Goal: Answer question/provide support: Share knowledge or assist other users

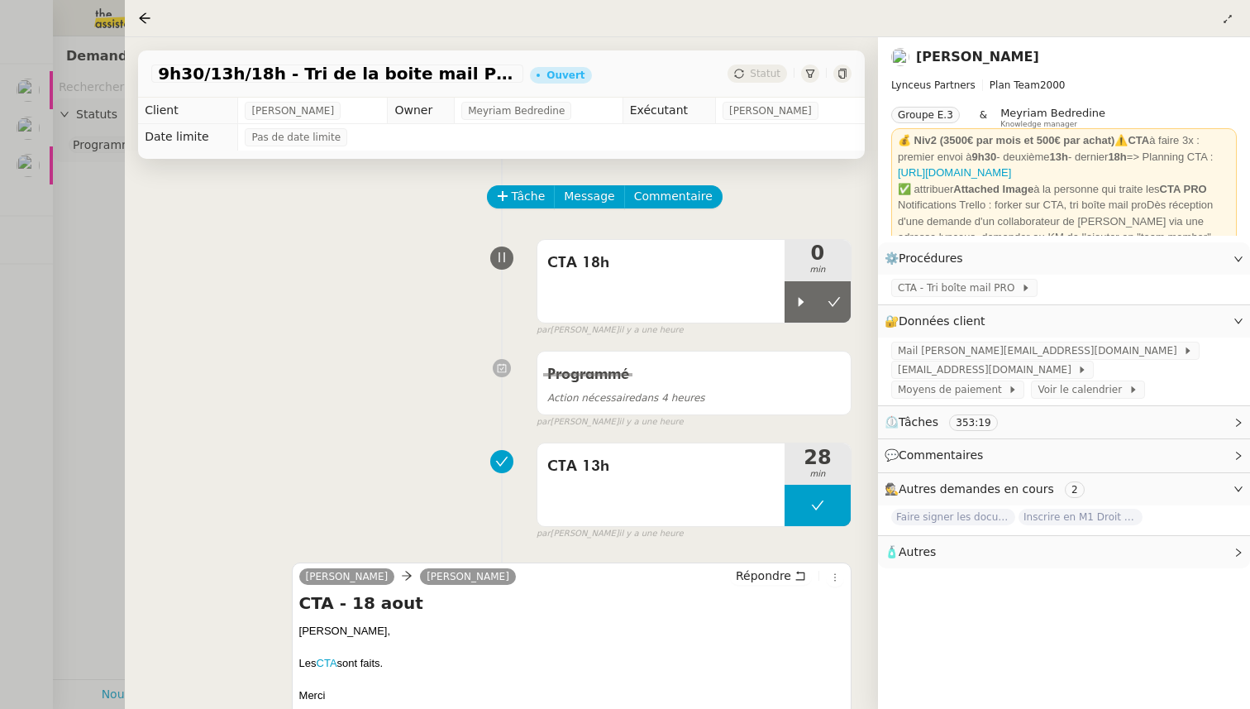
scroll to position [0, 1]
click at [93, 280] on div at bounding box center [625, 354] width 1250 height 709
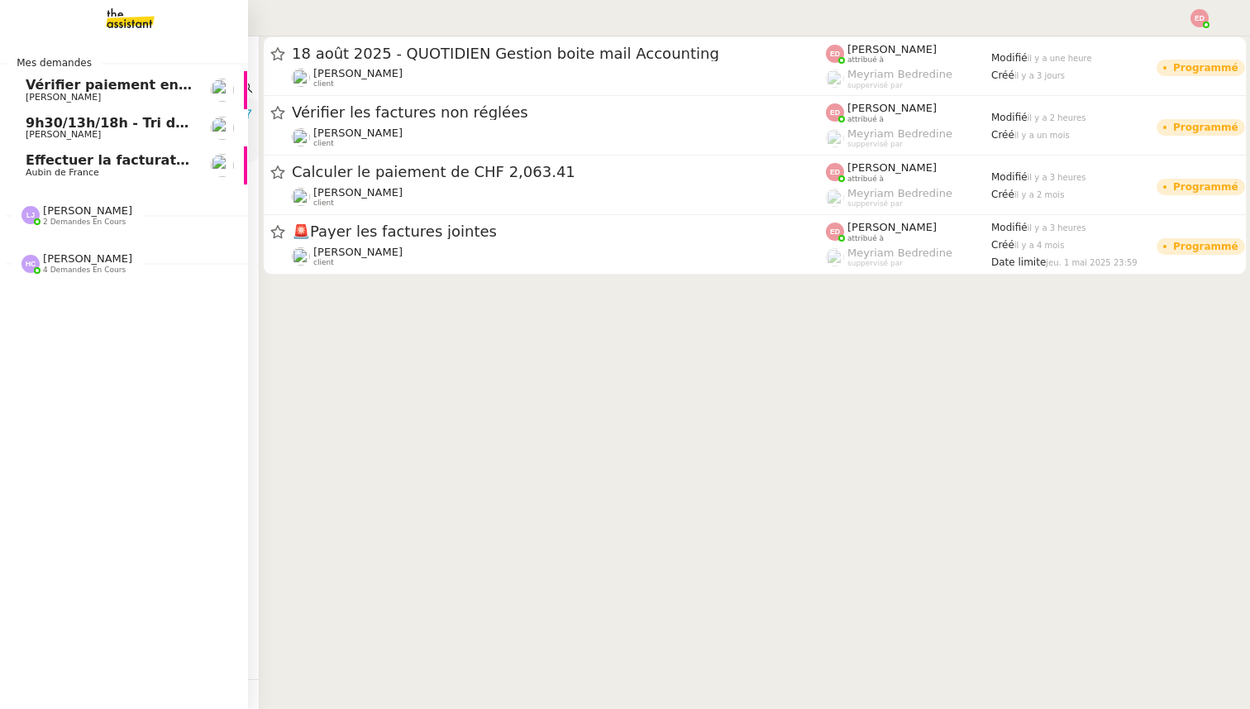
click at [64, 185] on div "[PERSON_NAME] 2 demandes en cours" at bounding box center [123, 208] width 248 height 48
click at [60, 167] on span "Aubin de France" at bounding box center [63, 172] width 74 height 11
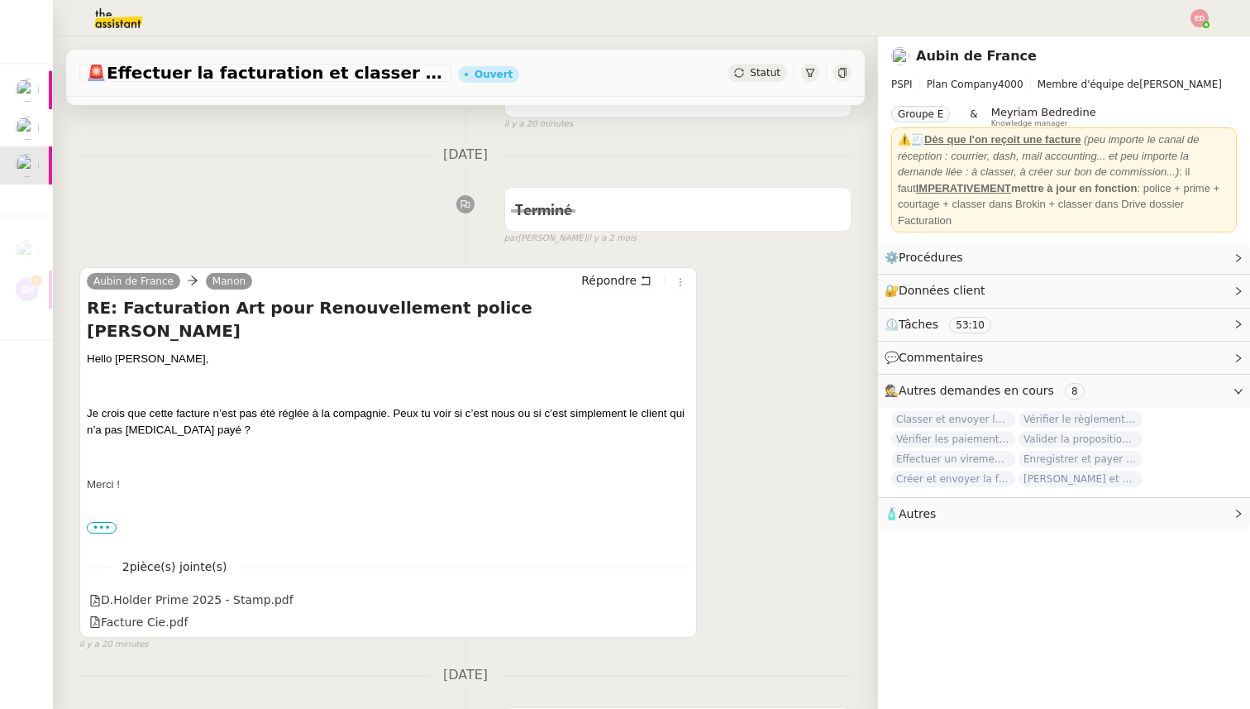
scroll to position [168, 0]
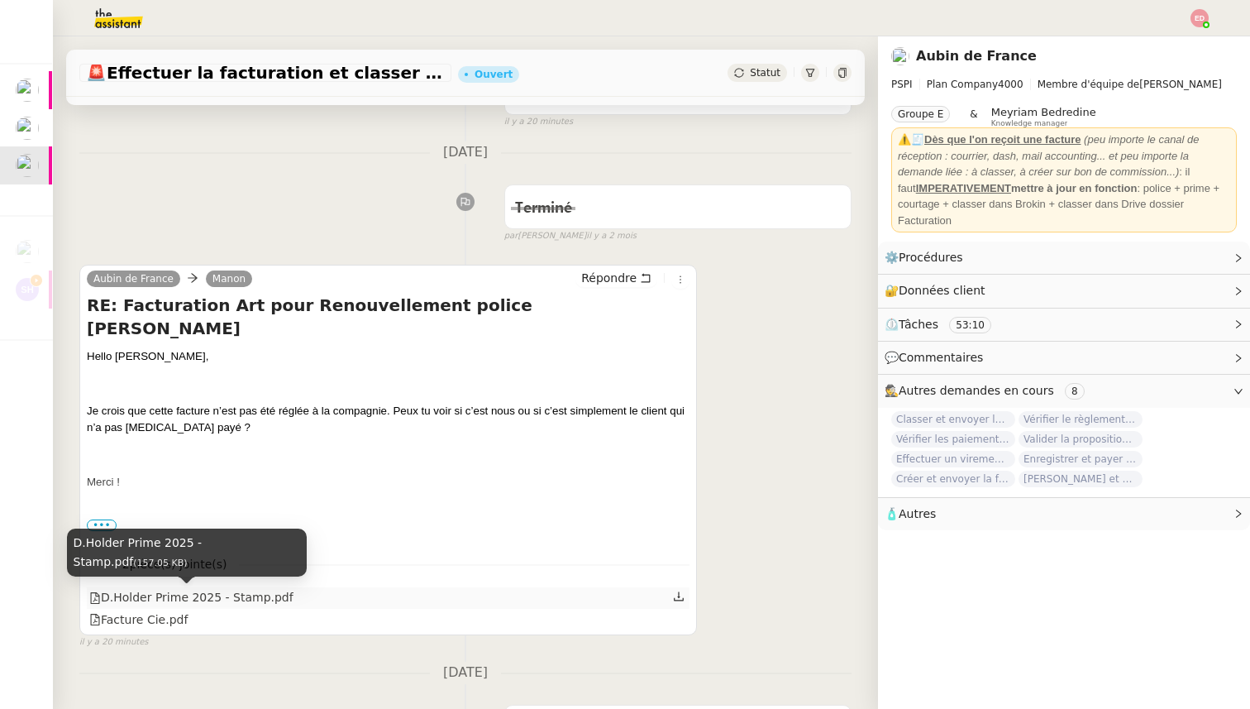
click at [251, 600] on div "D.Holder Prime 2025 - Stamp.pdf" at bounding box center [191, 597] width 204 height 19
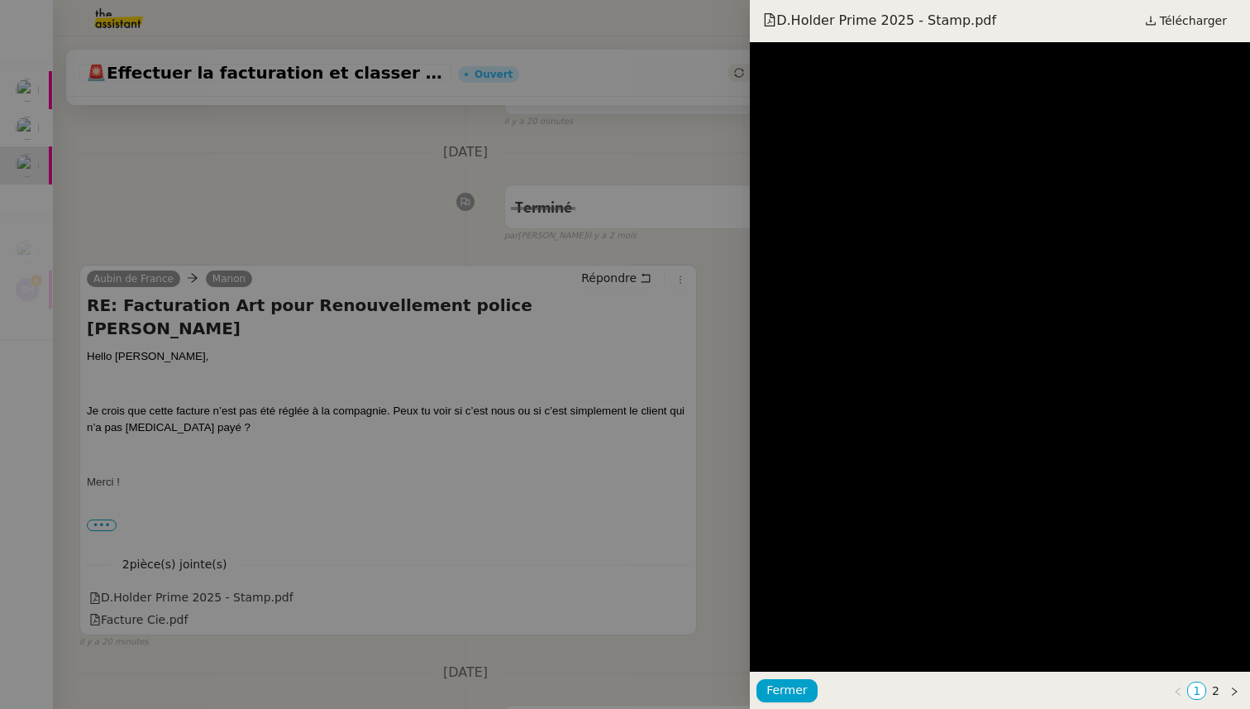
click at [326, 576] on div at bounding box center [625, 354] width 1250 height 709
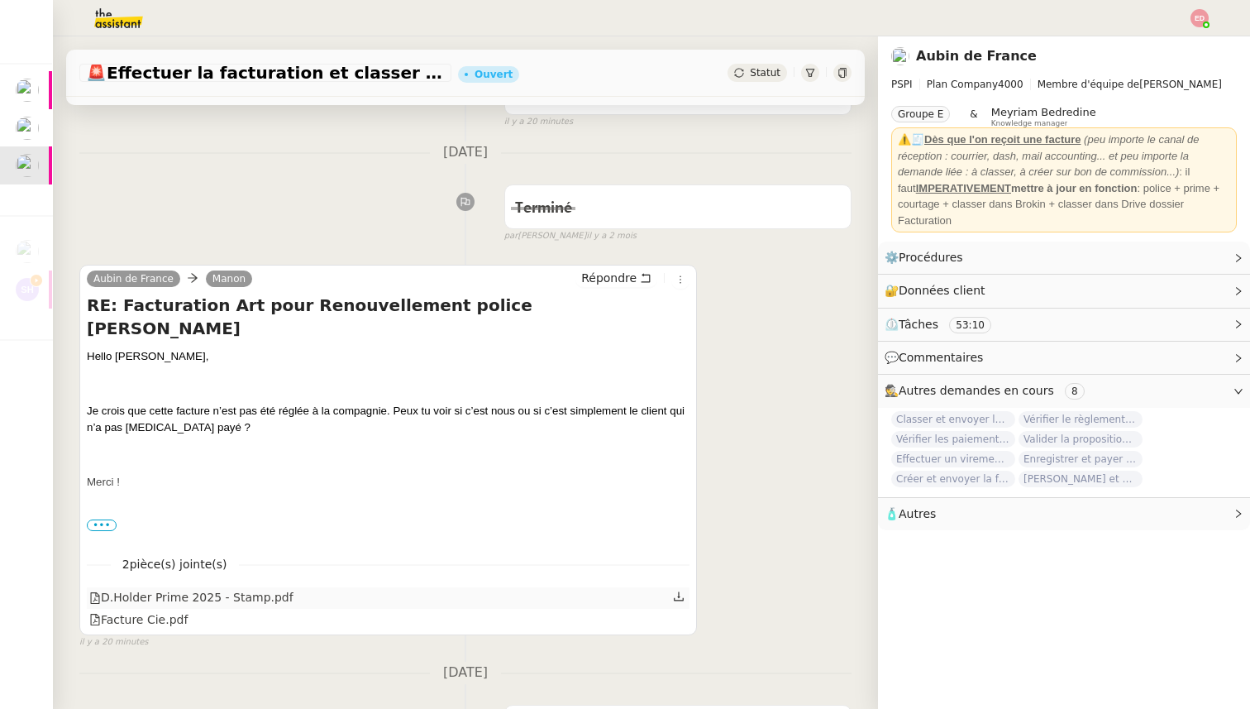
click at [681, 600] on icon at bounding box center [679, 596] width 12 height 12
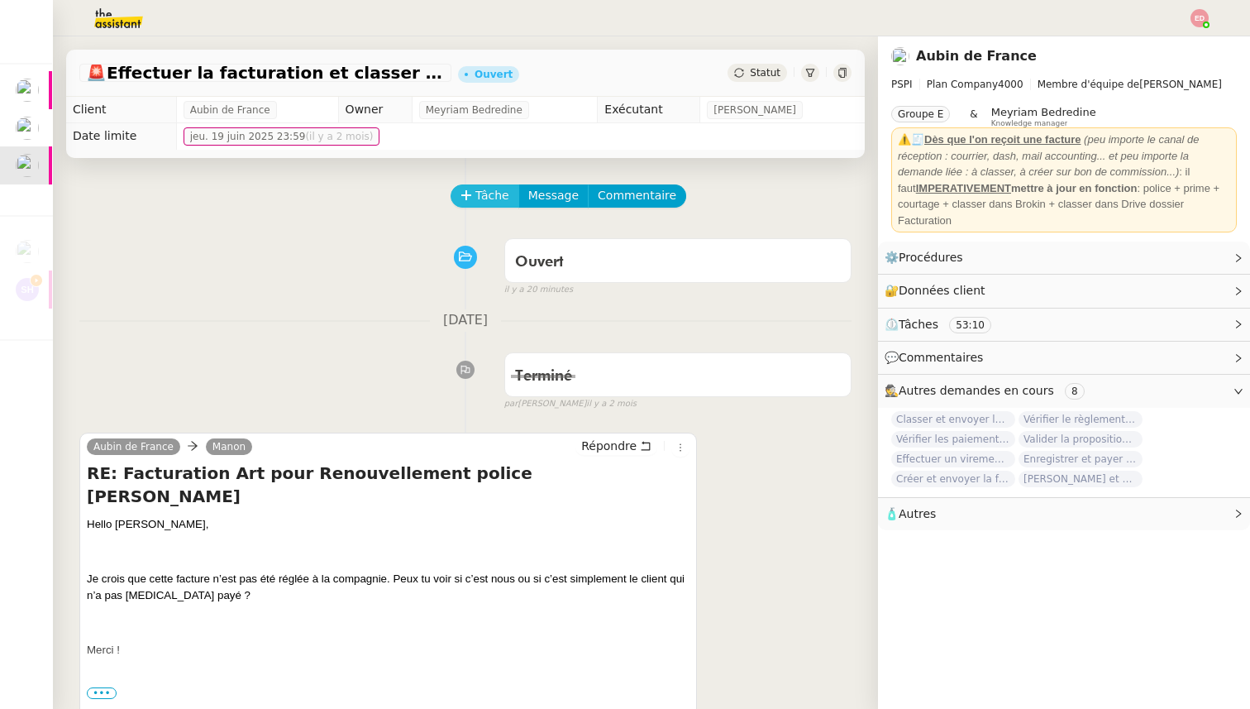
click at [473, 191] on button "Tâche" at bounding box center [485, 195] width 69 height 23
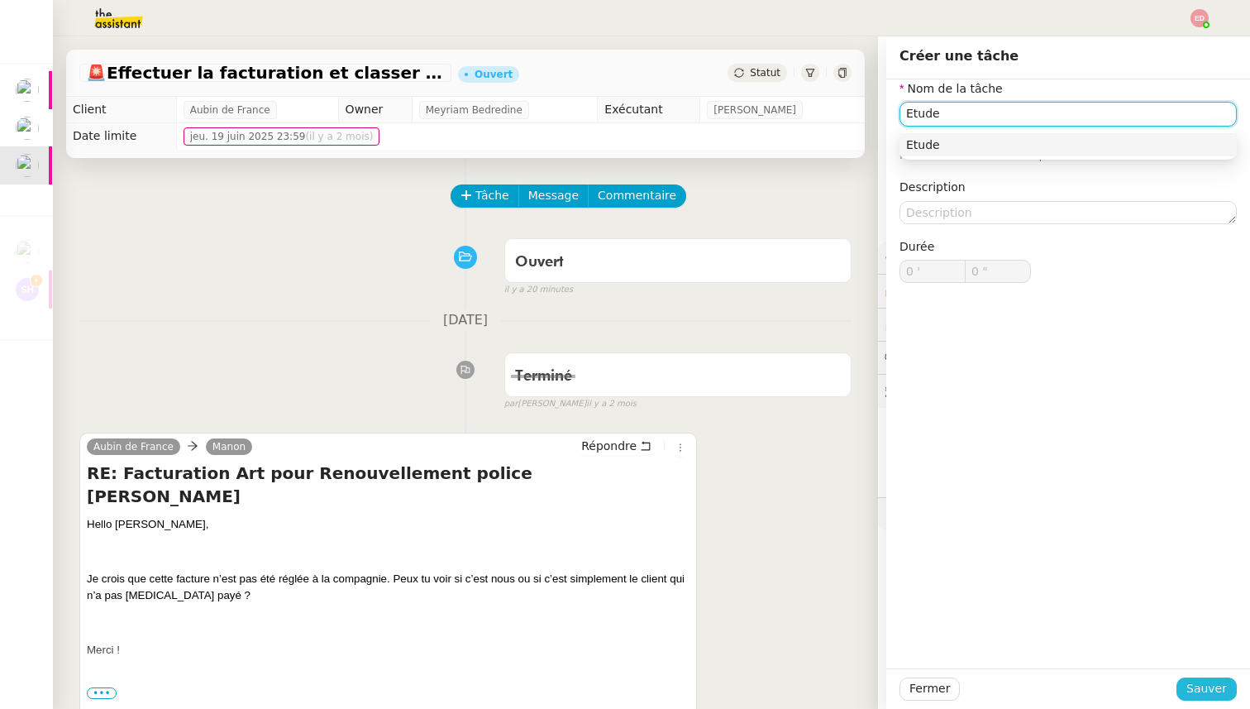
type input "Etude"
click at [1202, 680] on span "Sauver" at bounding box center [1207, 688] width 41 height 19
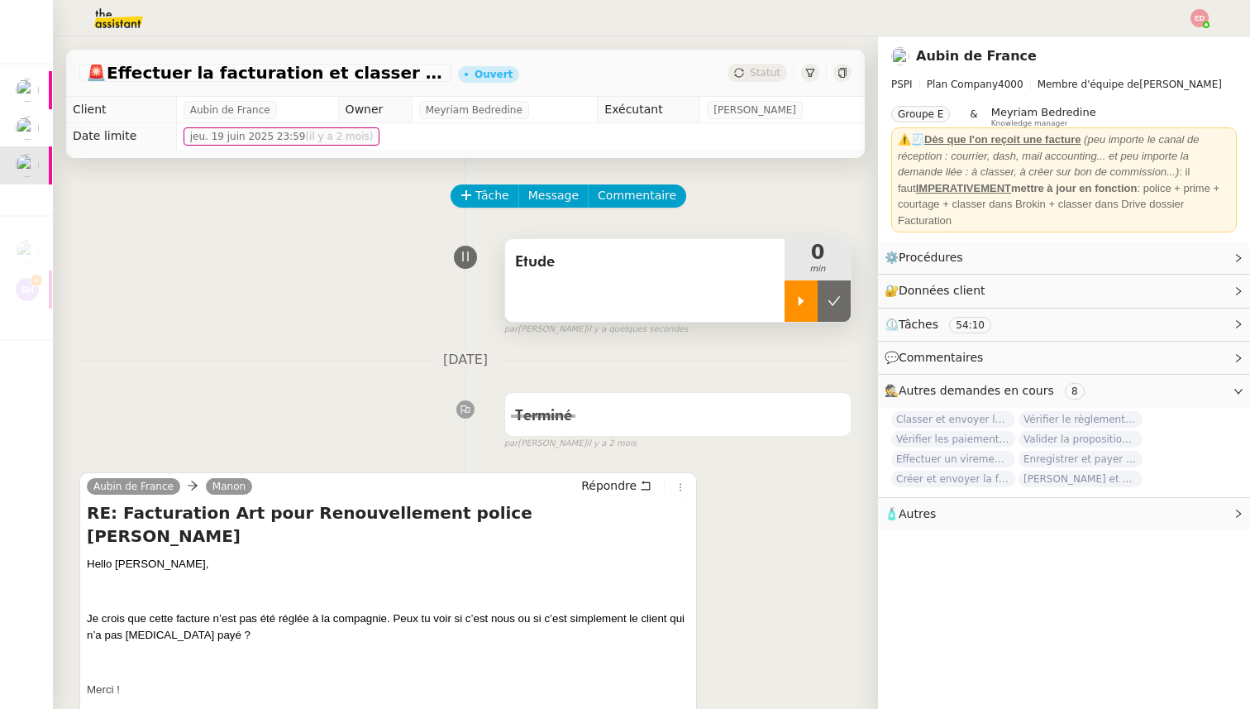
click at [790, 309] on div at bounding box center [801, 300] width 33 height 41
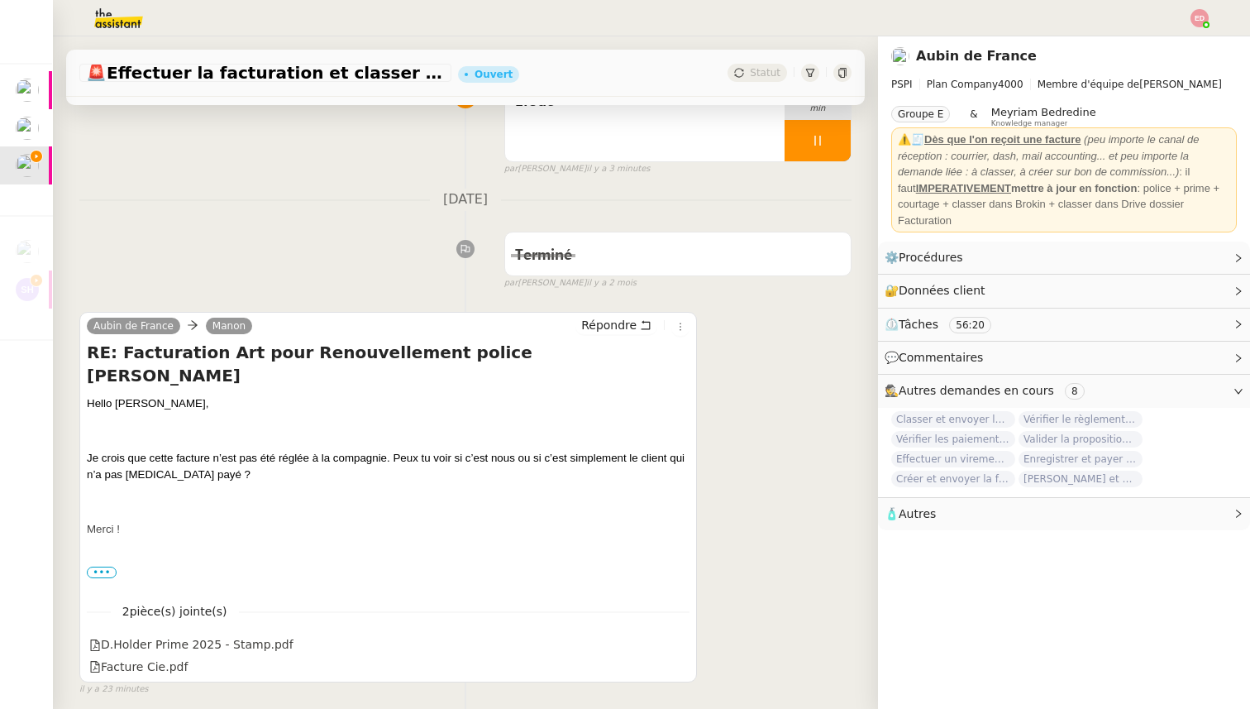
scroll to position [164, 0]
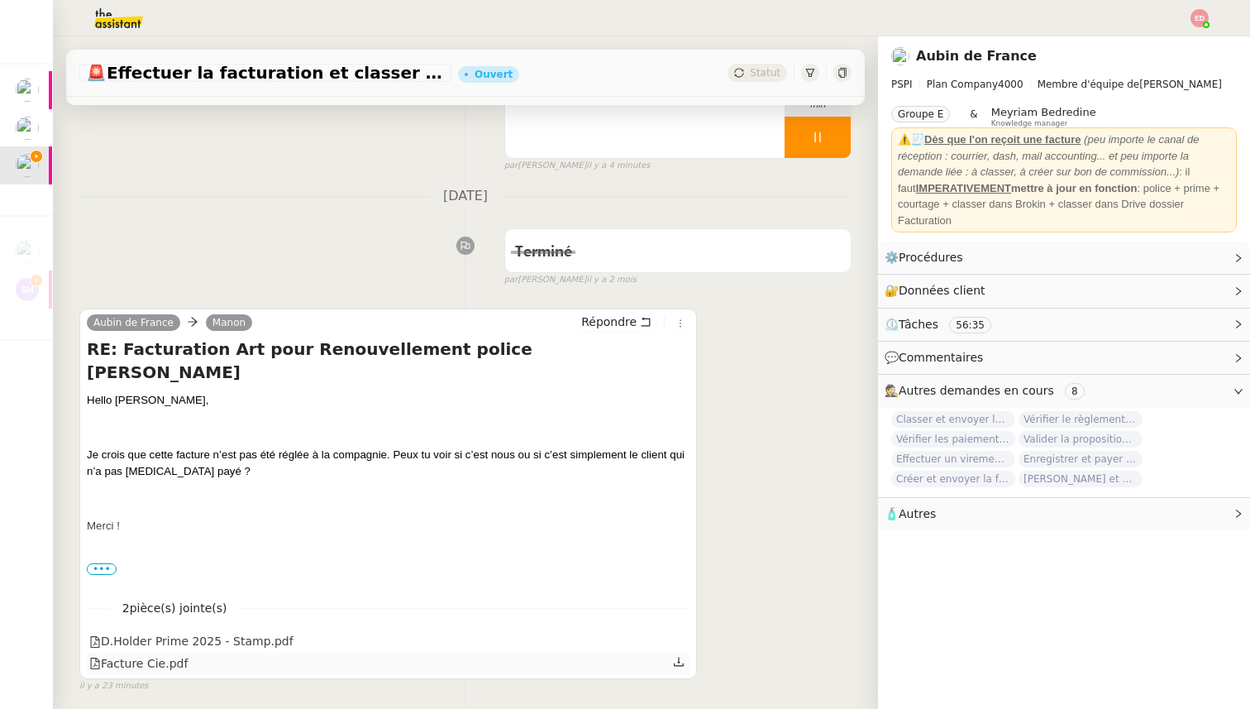
click at [681, 666] on icon at bounding box center [679, 661] width 10 height 9
click at [662, 627] on div "2 pièce(s) jointe(s) D.Holder Prime 2025 - Stamp.pdf Facture Cie.pdf" at bounding box center [388, 630] width 603 height 89
click at [686, 641] on div at bounding box center [680, 642] width 14 height 22
click at [678, 640] on icon at bounding box center [679, 640] width 10 height 9
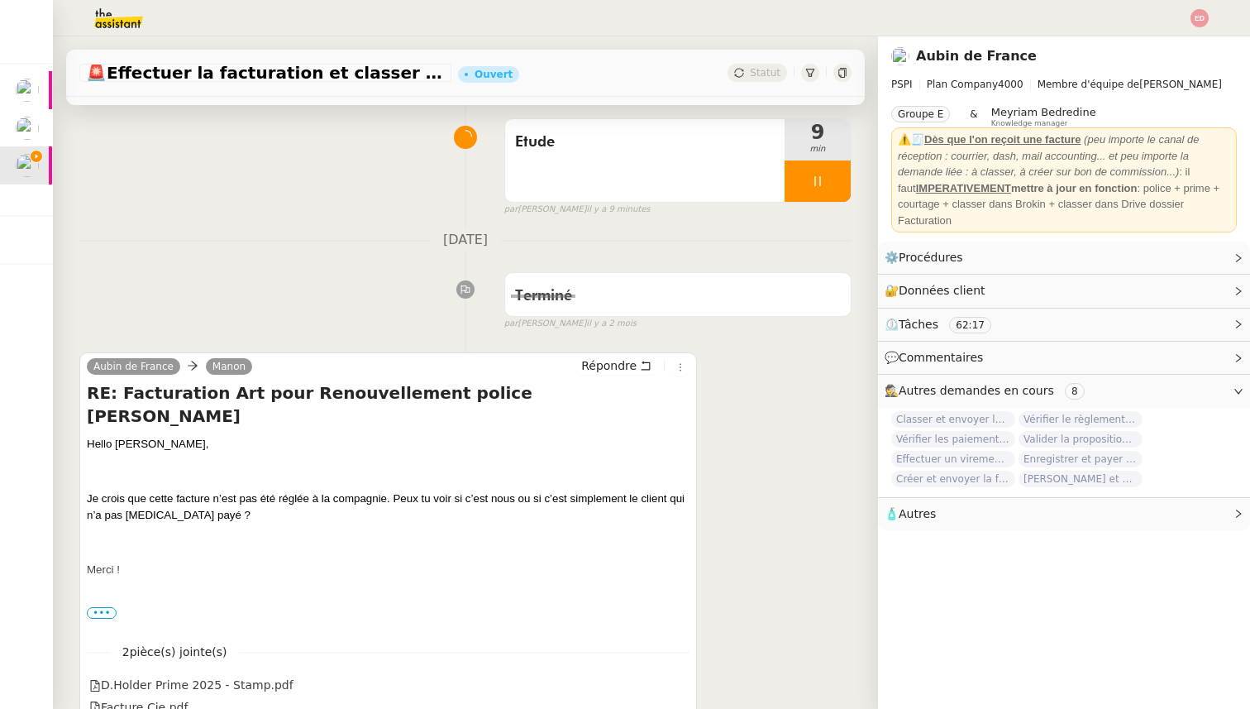
scroll to position [0, 0]
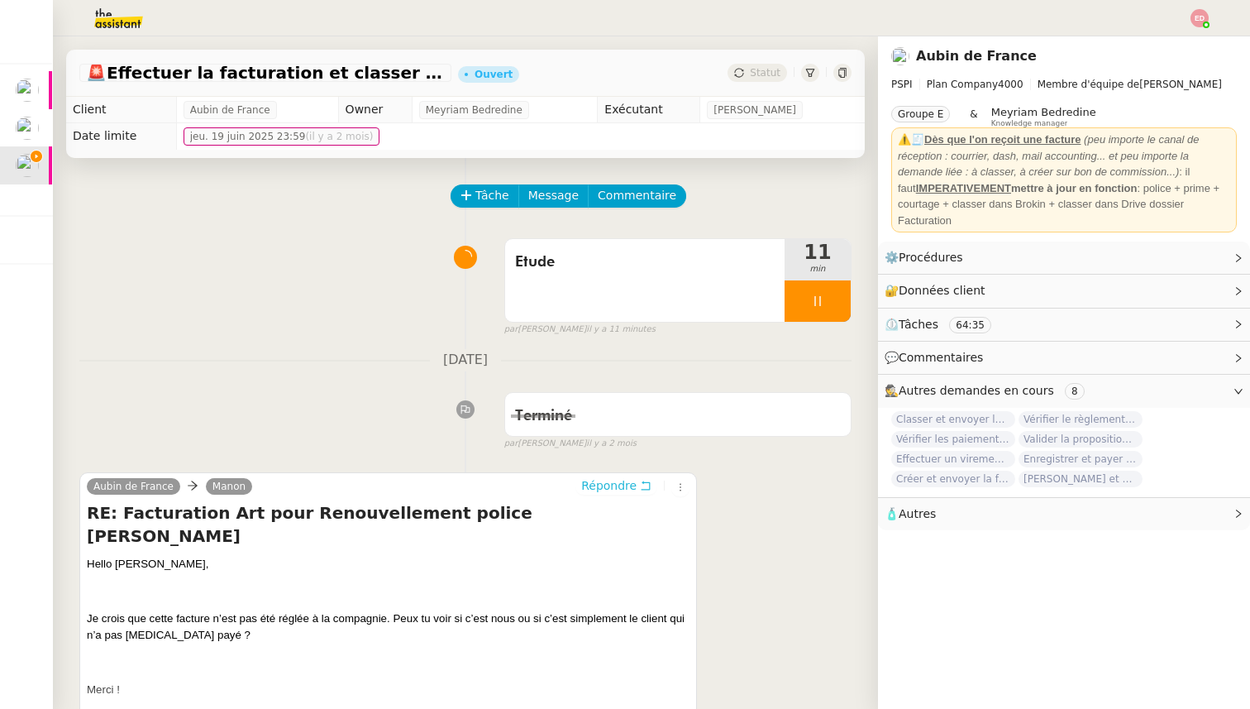
click at [620, 485] on span "Répondre" at bounding box center [608, 485] width 55 height 17
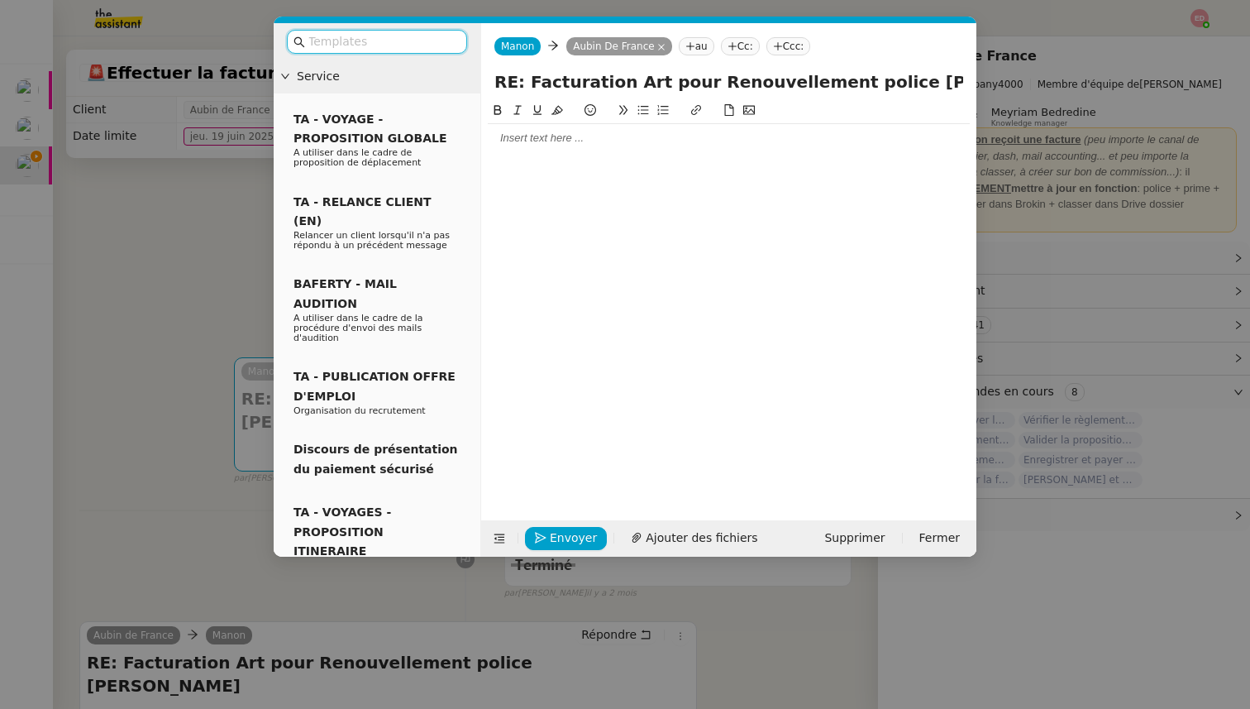
click at [582, 131] on div at bounding box center [729, 138] width 482 height 28
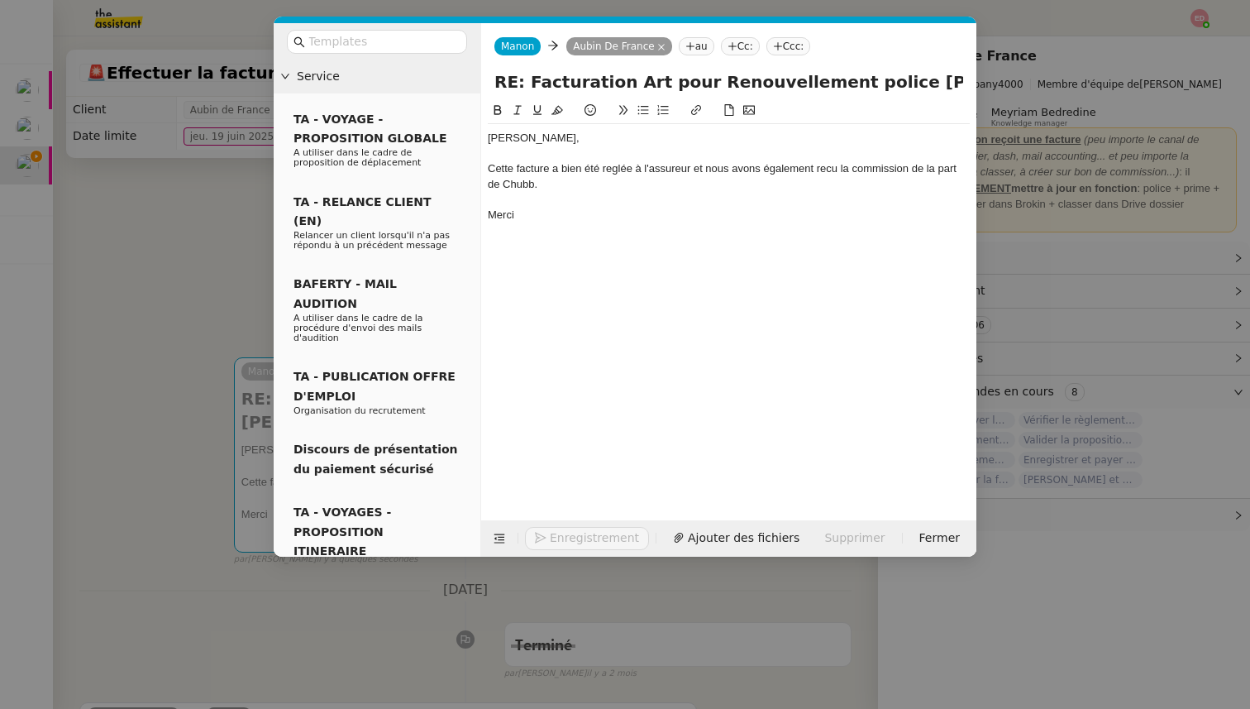
click at [620, 173] on div "Cette facture a bien été reglée à l'assureur et nous avons également recu la co…" at bounding box center [729, 176] width 482 height 31
click at [0, 0] on lt-span "réglée" at bounding box center [0, 0] width 0 height 0
click at [830, 167] on div "Cette facture a bien été réglée à l'assureur et nous avons également recu la co…" at bounding box center [729, 176] width 482 height 31
click at [0, 0] on lt-span "reçu" at bounding box center [0, 0] width 0 height 0
click at [553, 185] on div "Cette facture a bien été réglée à l'assureur et nous avons également reçu la co…" at bounding box center [729, 176] width 482 height 31
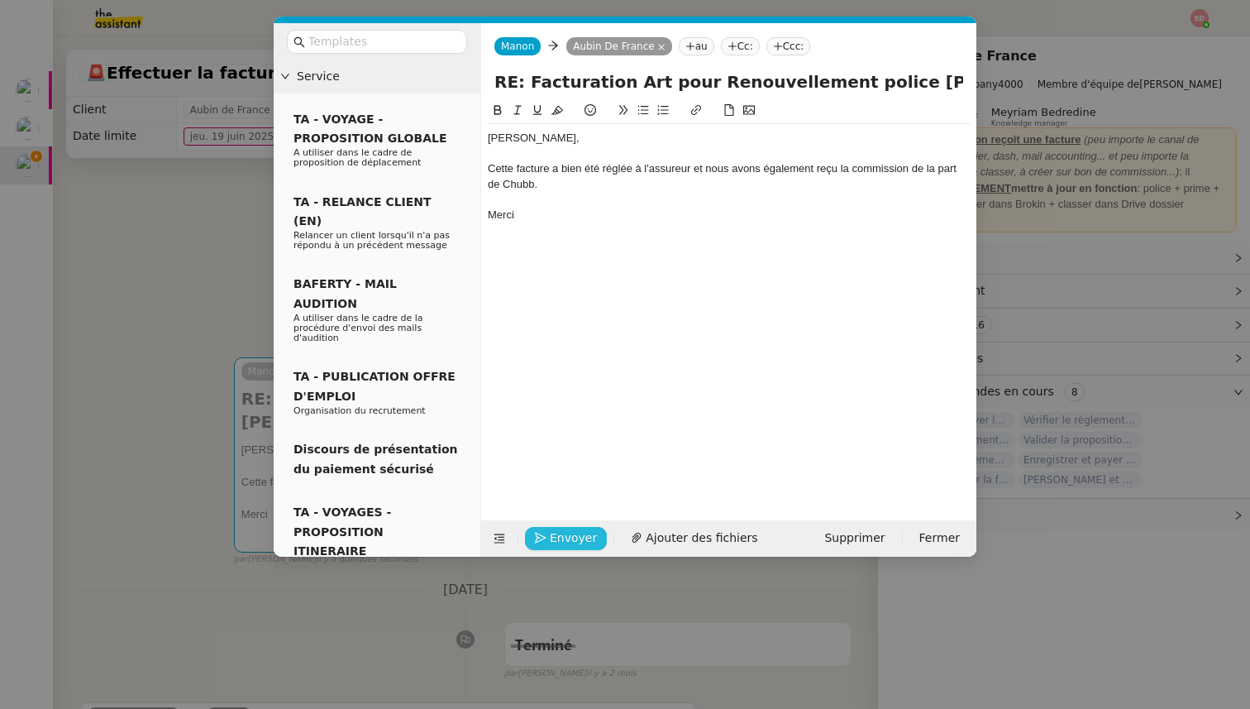
click at [546, 533] on icon "button" at bounding box center [541, 538] width 12 height 12
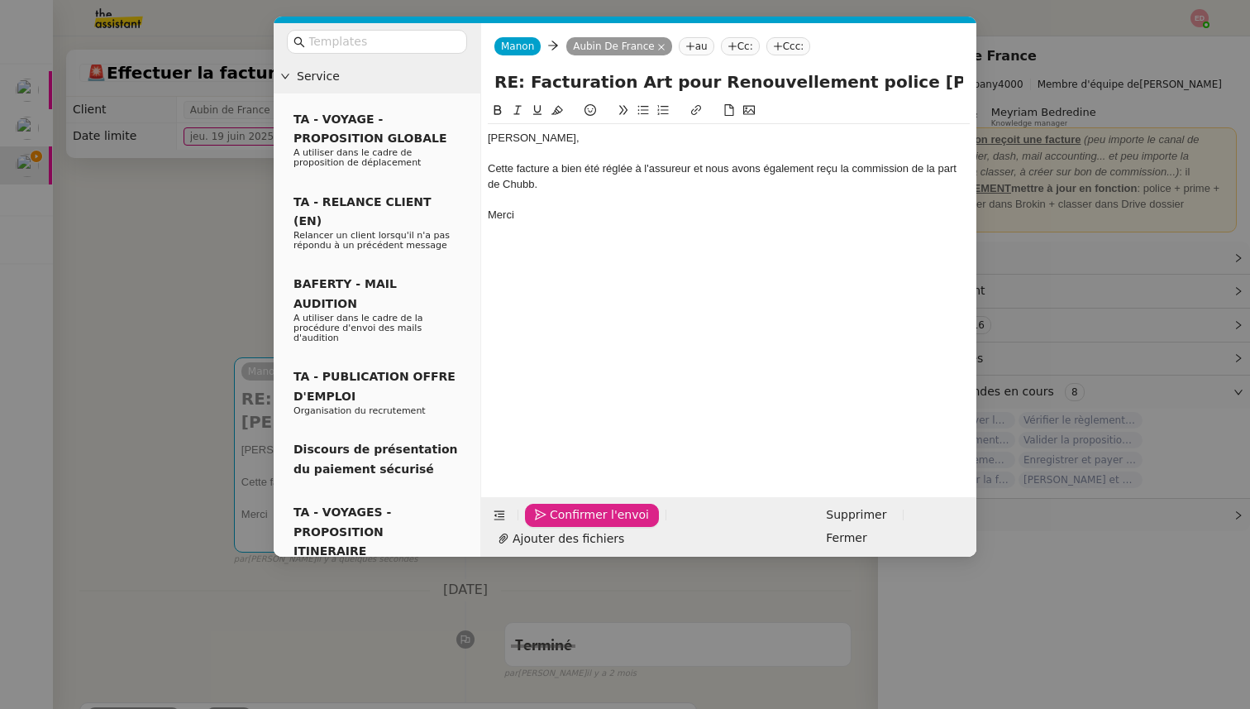
click at [546, 520] on icon "button" at bounding box center [541, 515] width 12 height 12
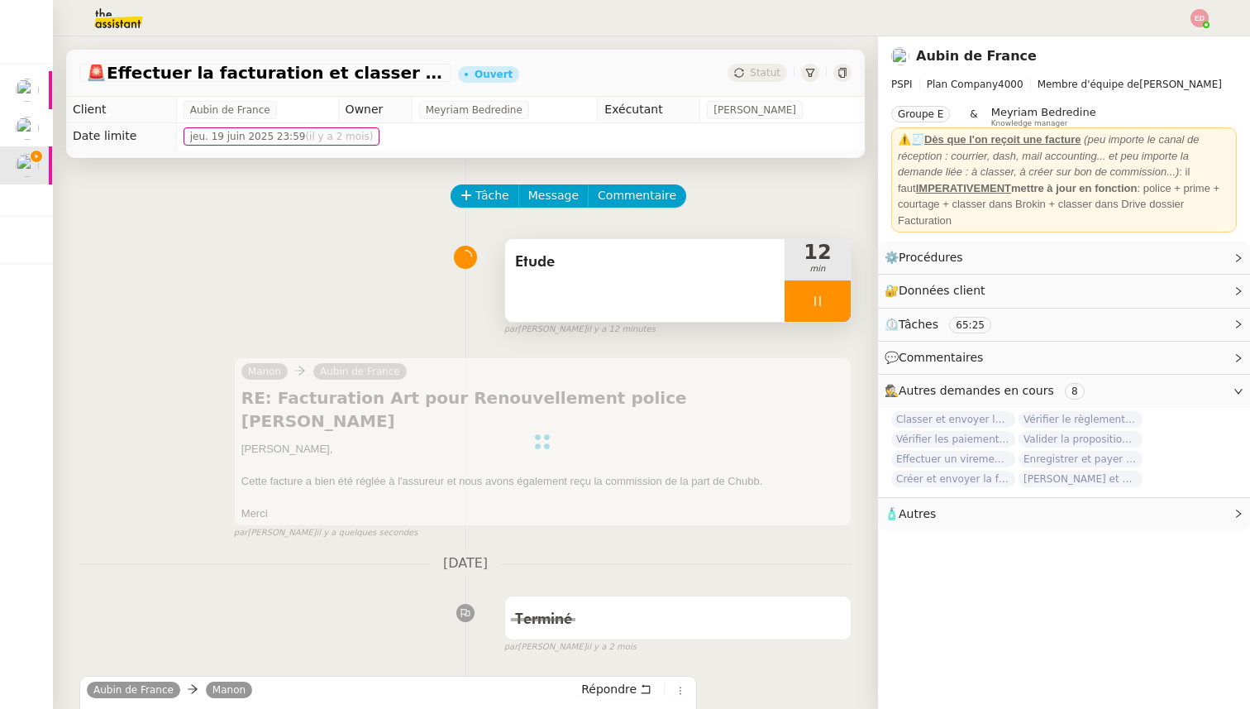
click at [843, 301] on div at bounding box center [818, 300] width 66 height 41
click at [843, 301] on button at bounding box center [834, 300] width 33 height 41
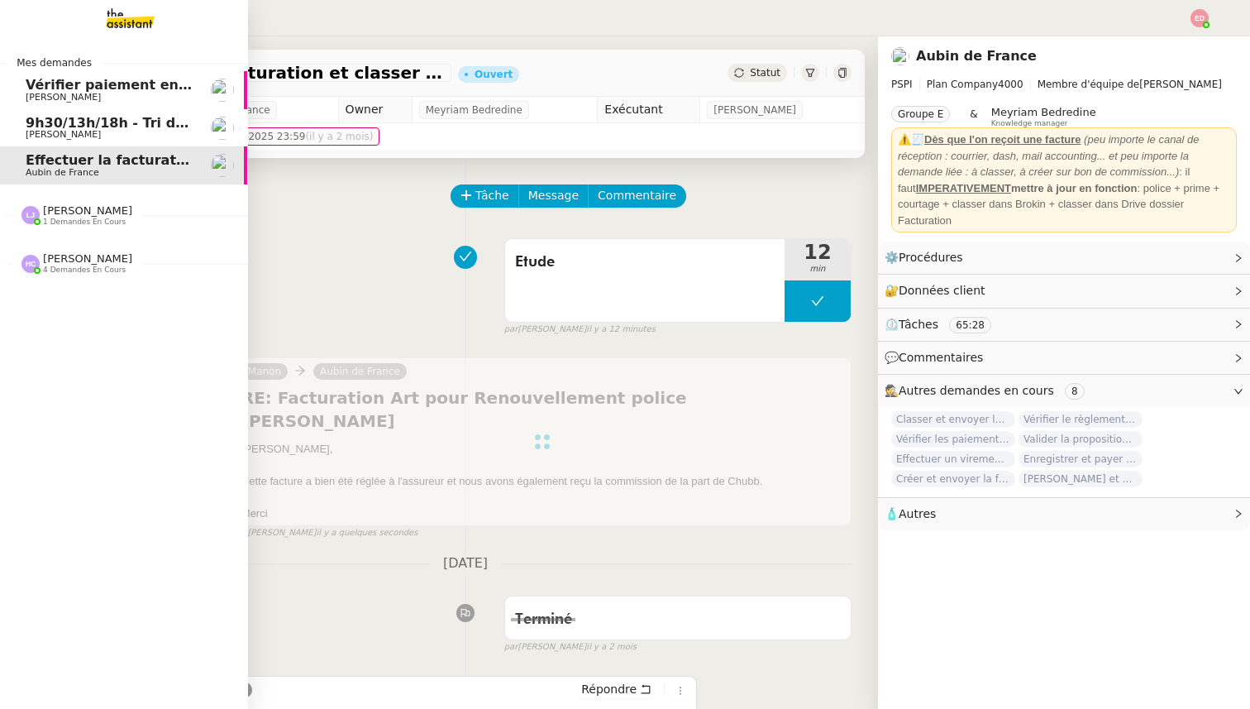
click at [81, 86] on span "Vérifier paiement en Euros pour Team2act" at bounding box center [183, 85] width 314 height 16
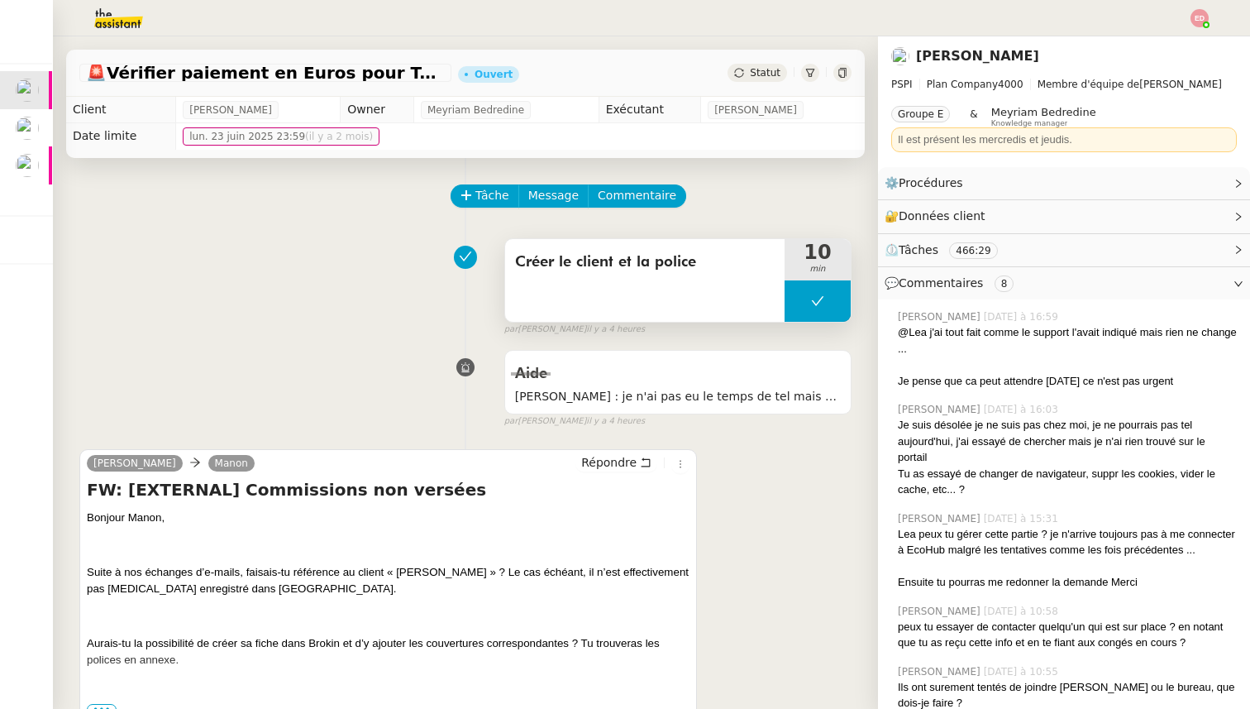
click at [802, 307] on button at bounding box center [818, 300] width 66 height 41
click at [802, 307] on div at bounding box center [801, 300] width 33 height 41
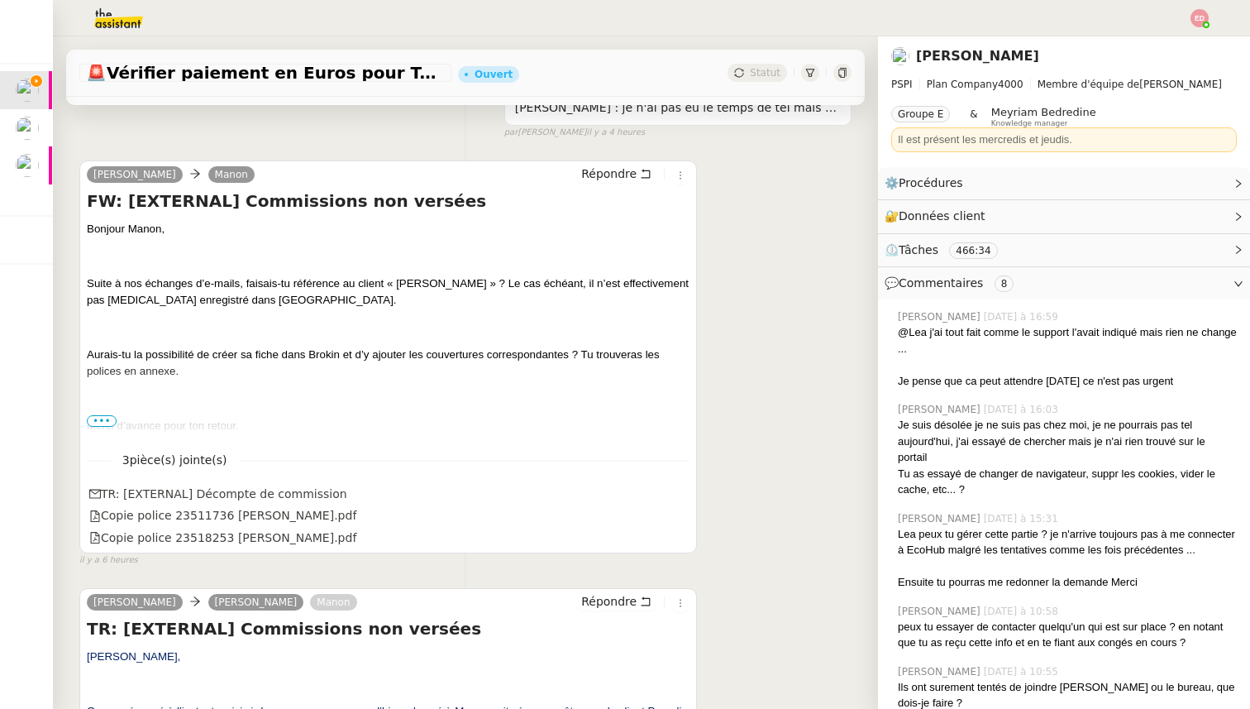
scroll to position [290, 0]
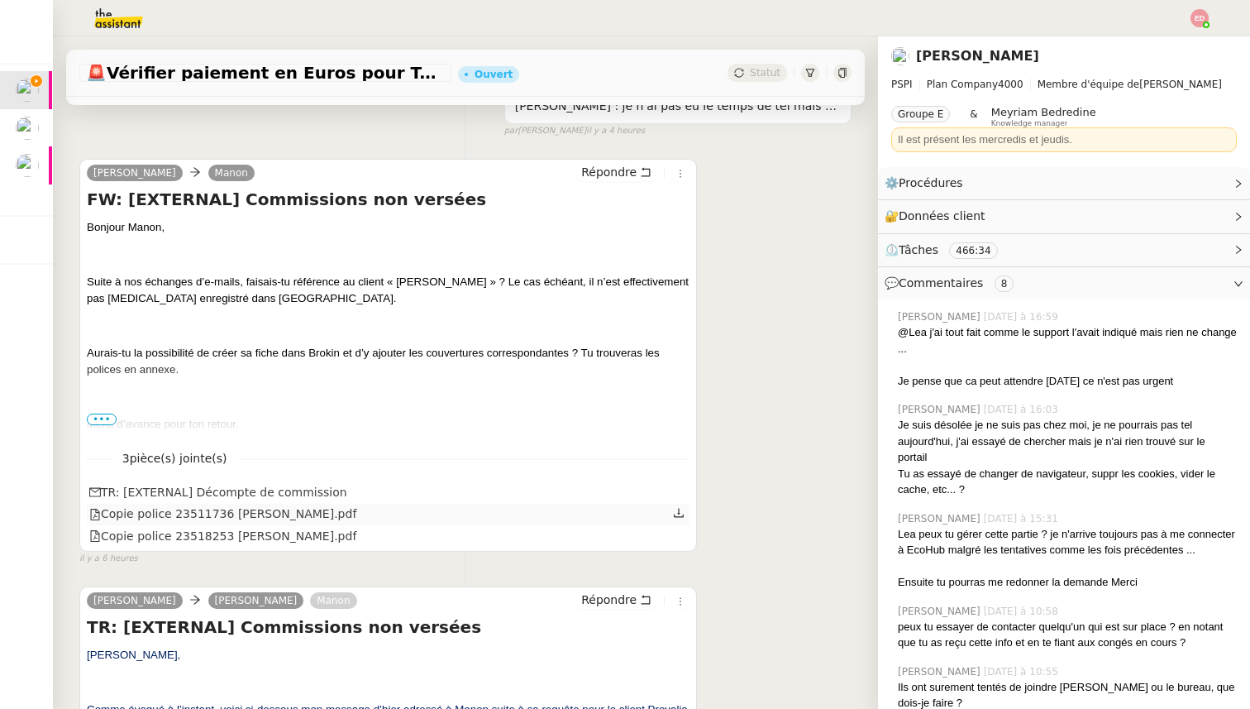
click at [681, 515] on icon at bounding box center [679, 513] width 12 height 12
click at [681, 533] on icon at bounding box center [679, 534] width 12 height 12
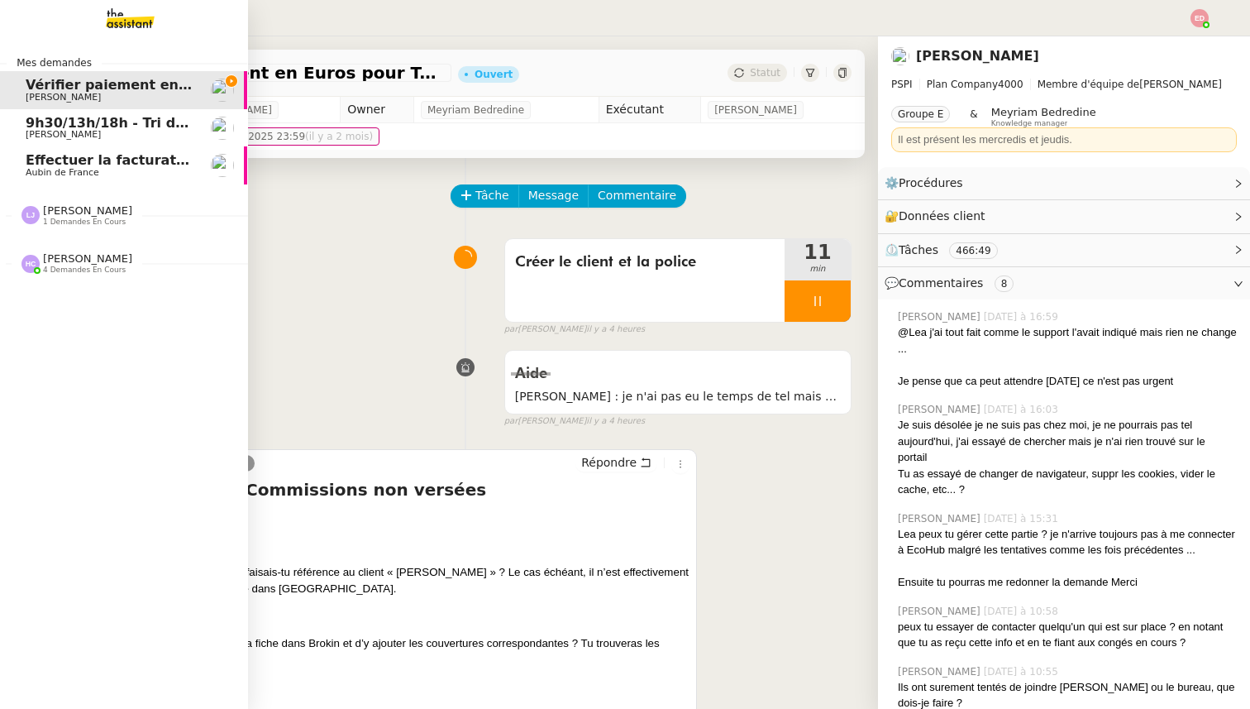
click at [36, 171] on span "Aubin de France" at bounding box center [63, 172] width 74 height 11
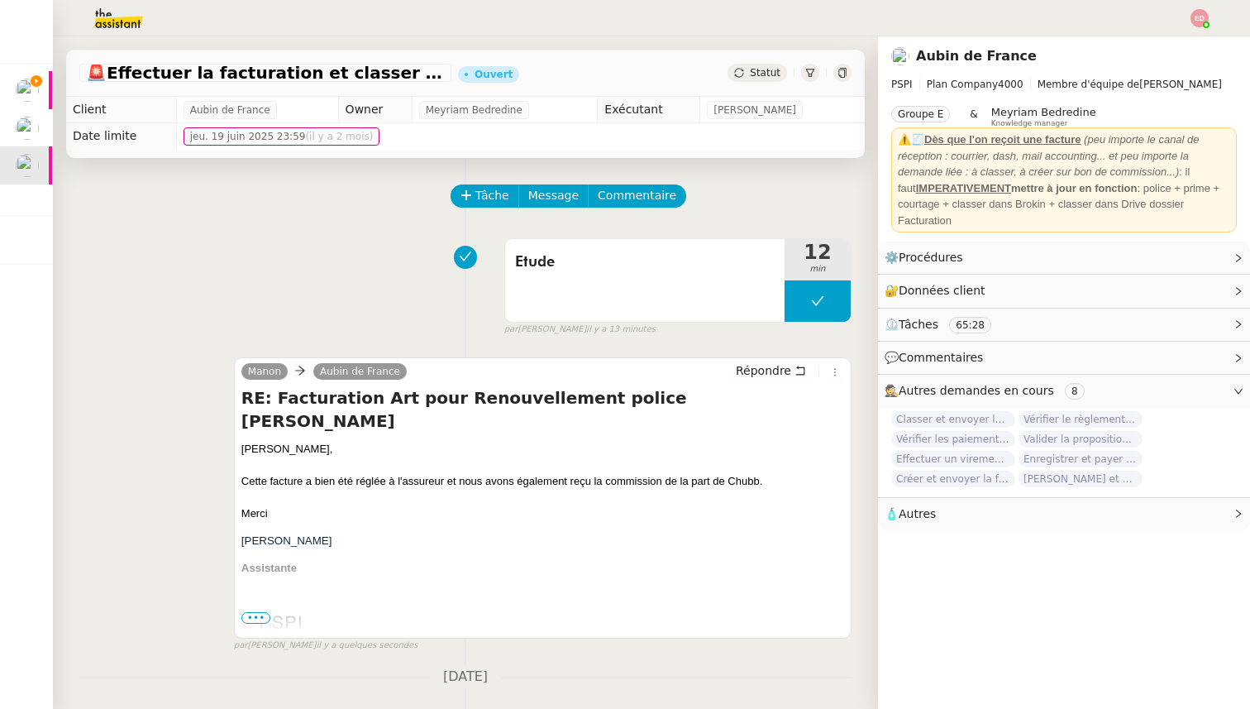
click at [758, 65] on div "Statut" at bounding box center [758, 73] width 60 height 18
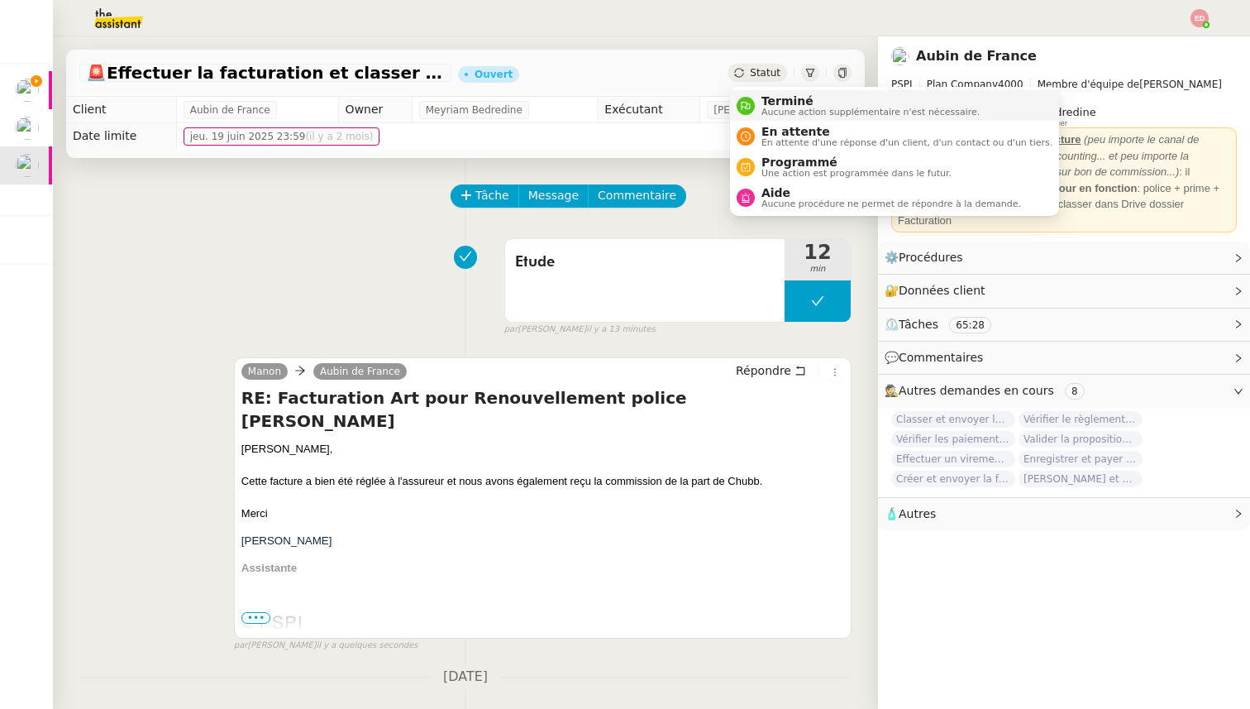
click at [759, 101] on div "Terminé Aucune action supplémentaire n'est nécessaire." at bounding box center [867, 105] width 225 height 22
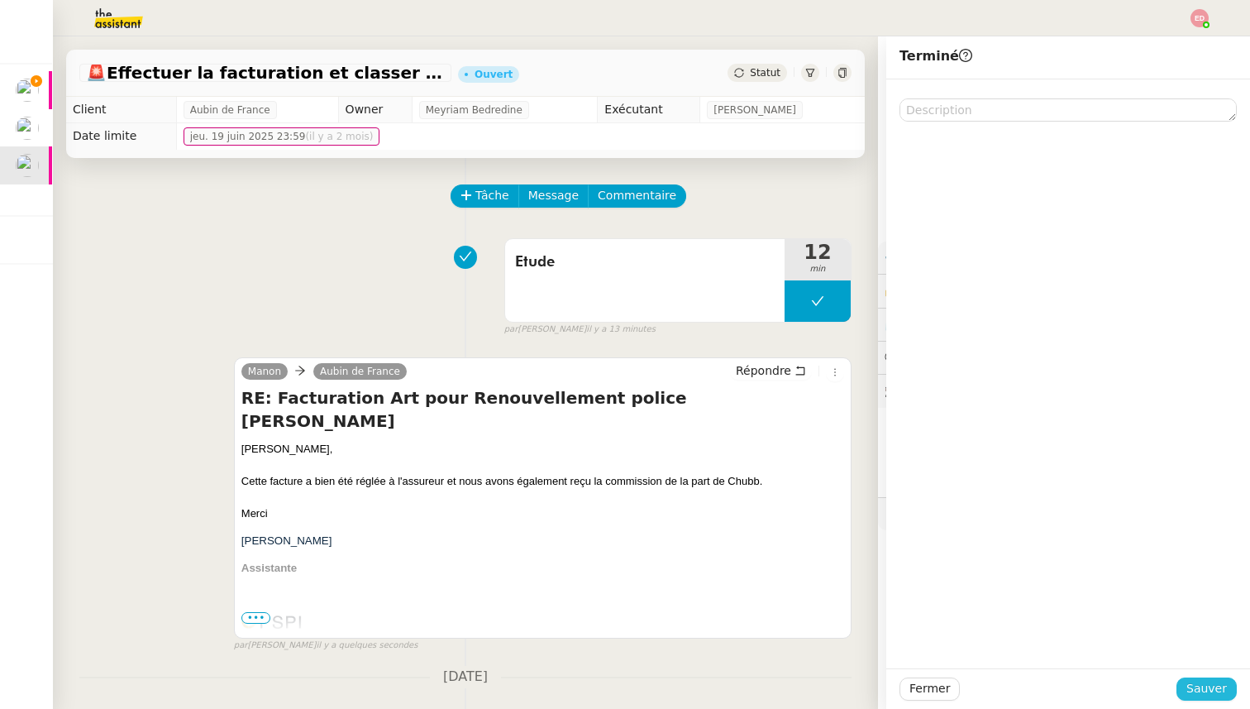
click at [1207, 685] on span "Sauver" at bounding box center [1207, 688] width 41 height 19
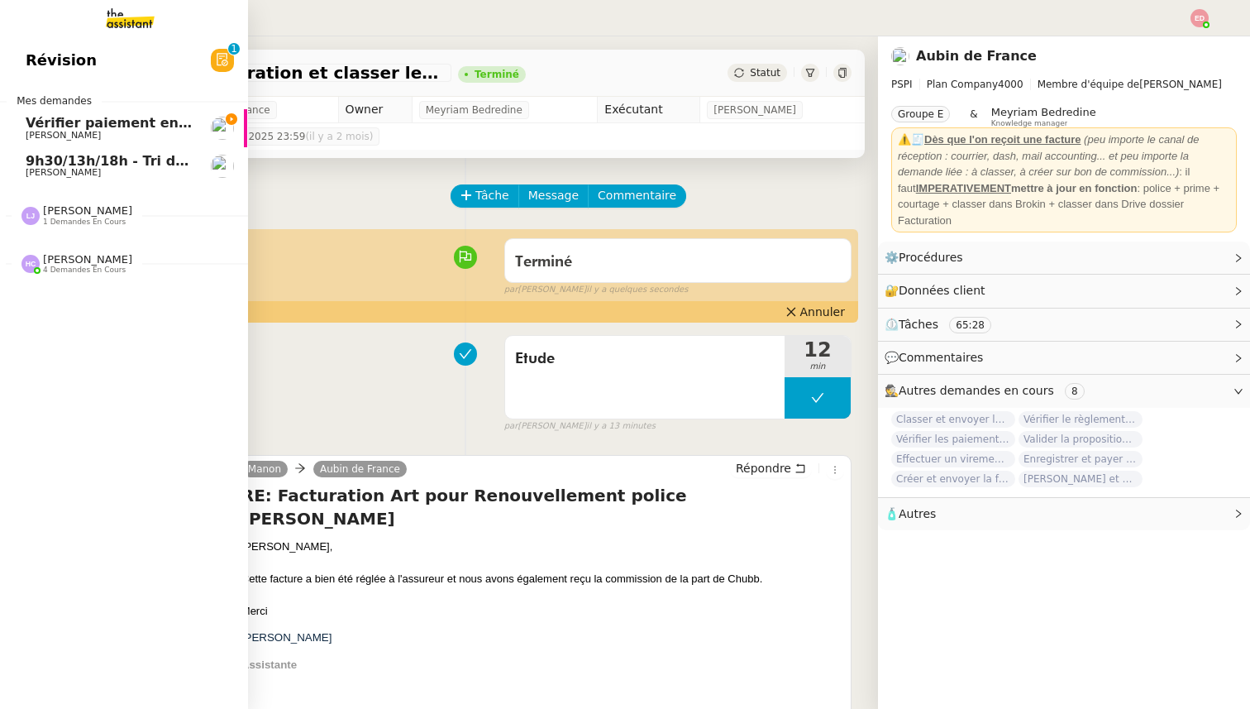
click at [44, 113] on link "Vérifier paiement en Euros pour Team2act [PERSON_NAME]" at bounding box center [123, 128] width 248 height 38
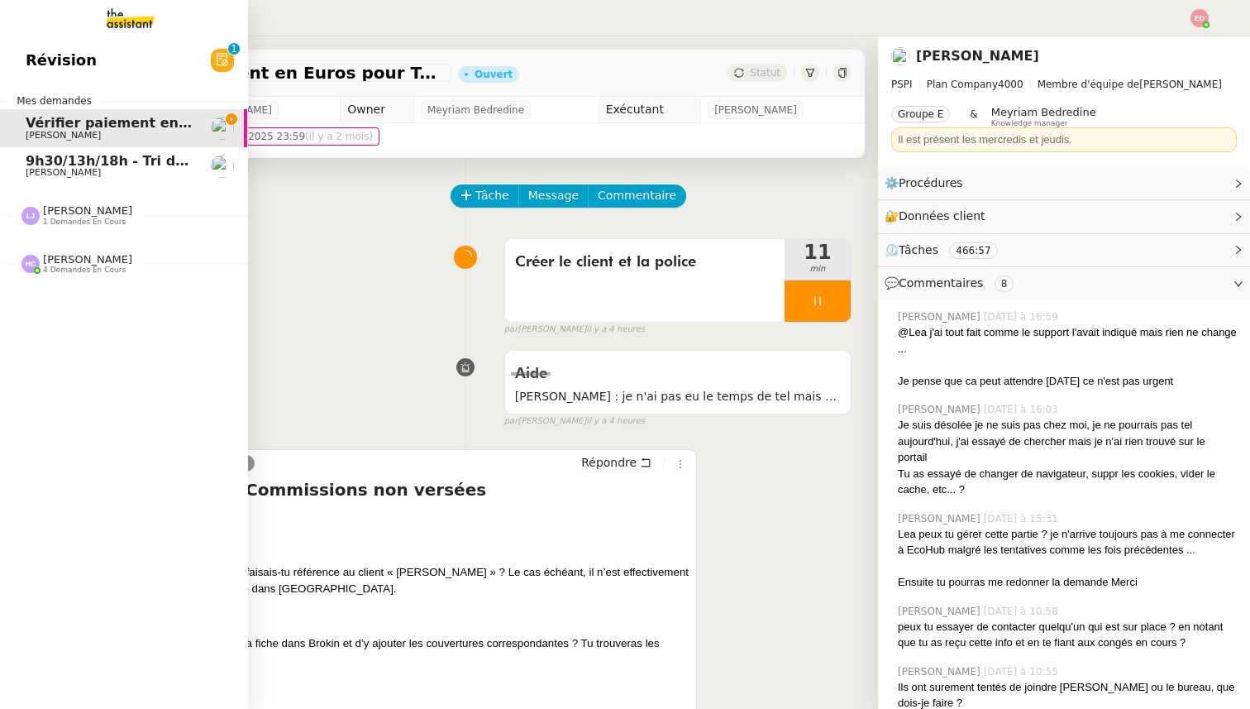
click at [100, 219] on span "1 demandes en cours" at bounding box center [84, 222] width 83 height 9
click at [103, 253] on span "COMPTABILITE - Rapprochement bancaire - 21 août 2025" at bounding box center [239, 247] width 426 height 16
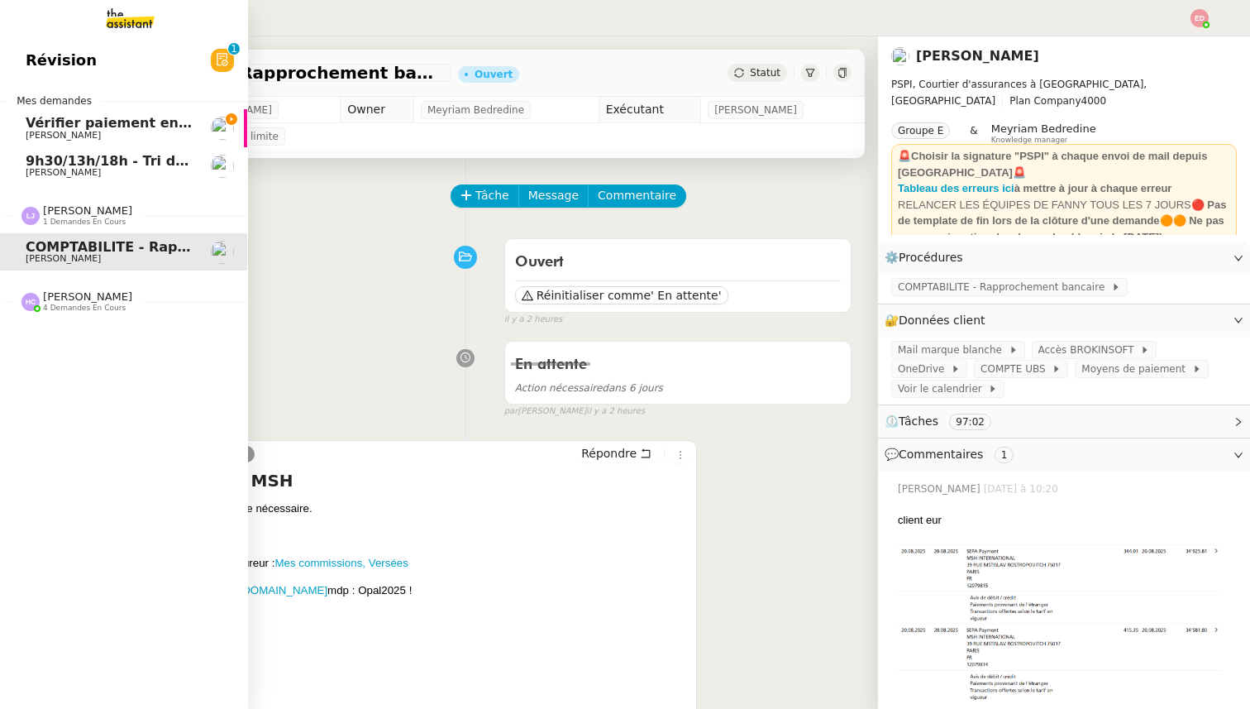
click at [74, 303] on div "[PERSON_NAME] 4 demandes en cours" at bounding box center [87, 301] width 89 height 22
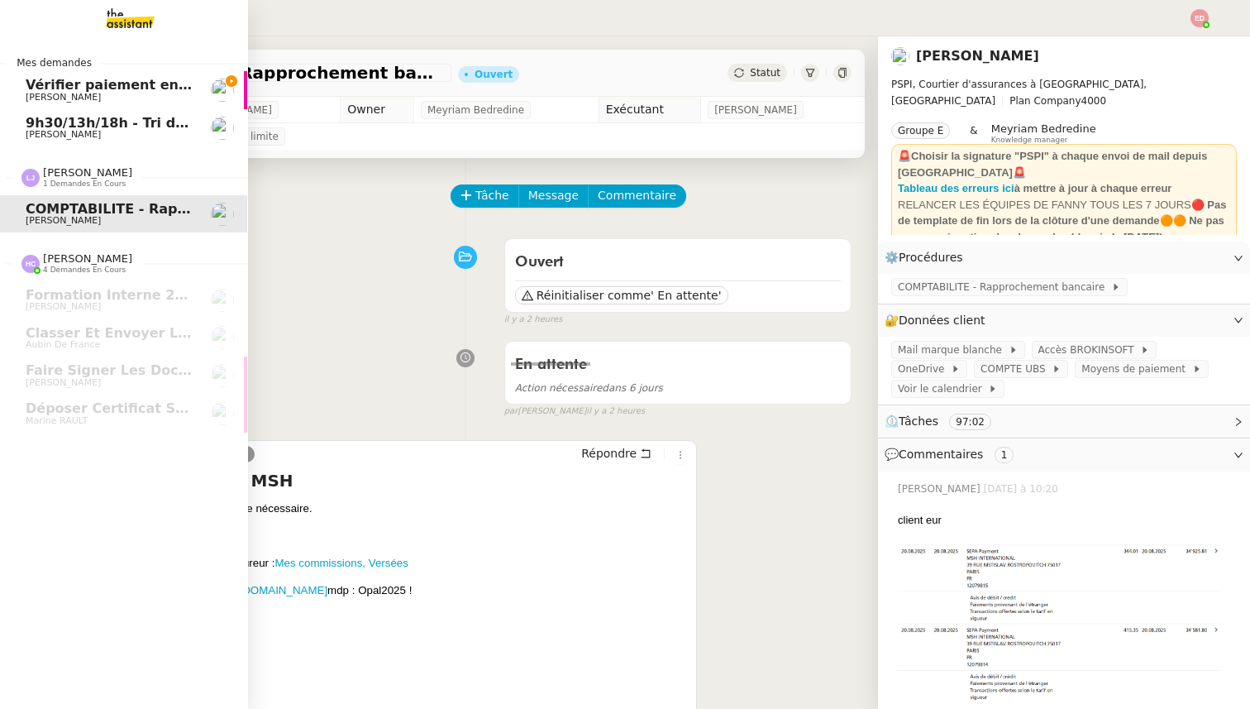
click at [108, 84] on span "Vérifier paiement en Euros pour Team2act" at bounding box center [183, 85] width 314 height 16
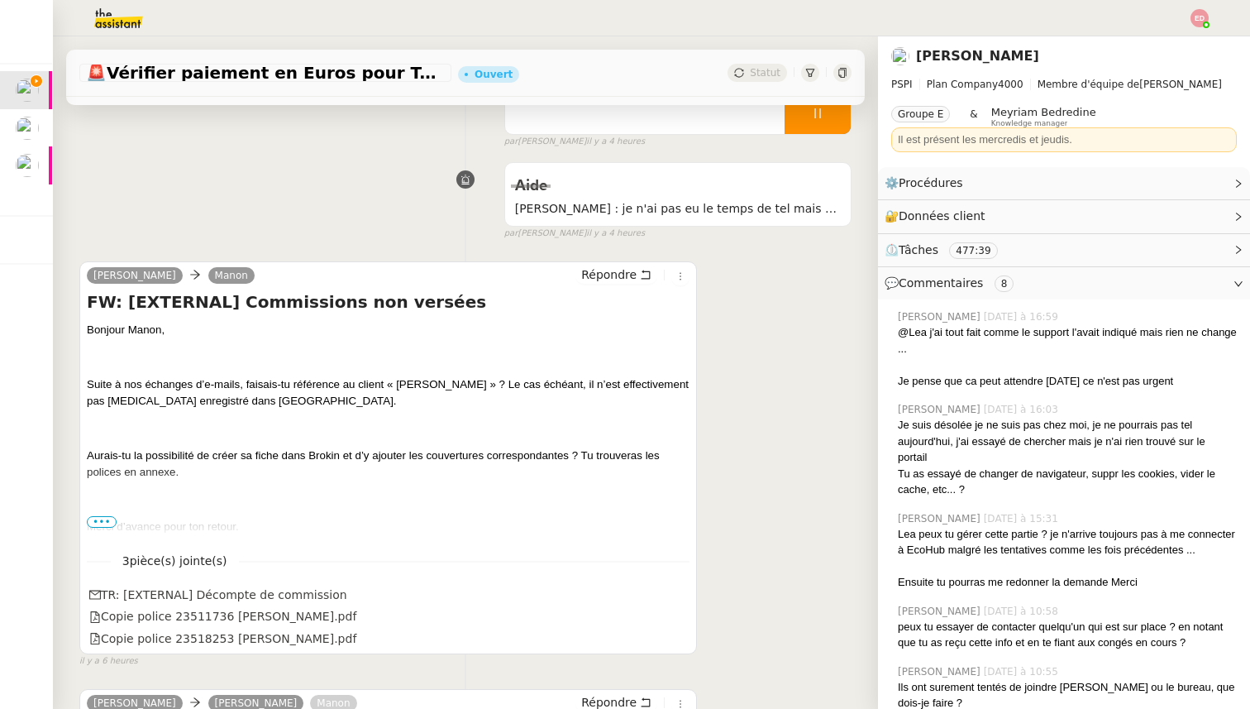
scroll to position [198, 0]
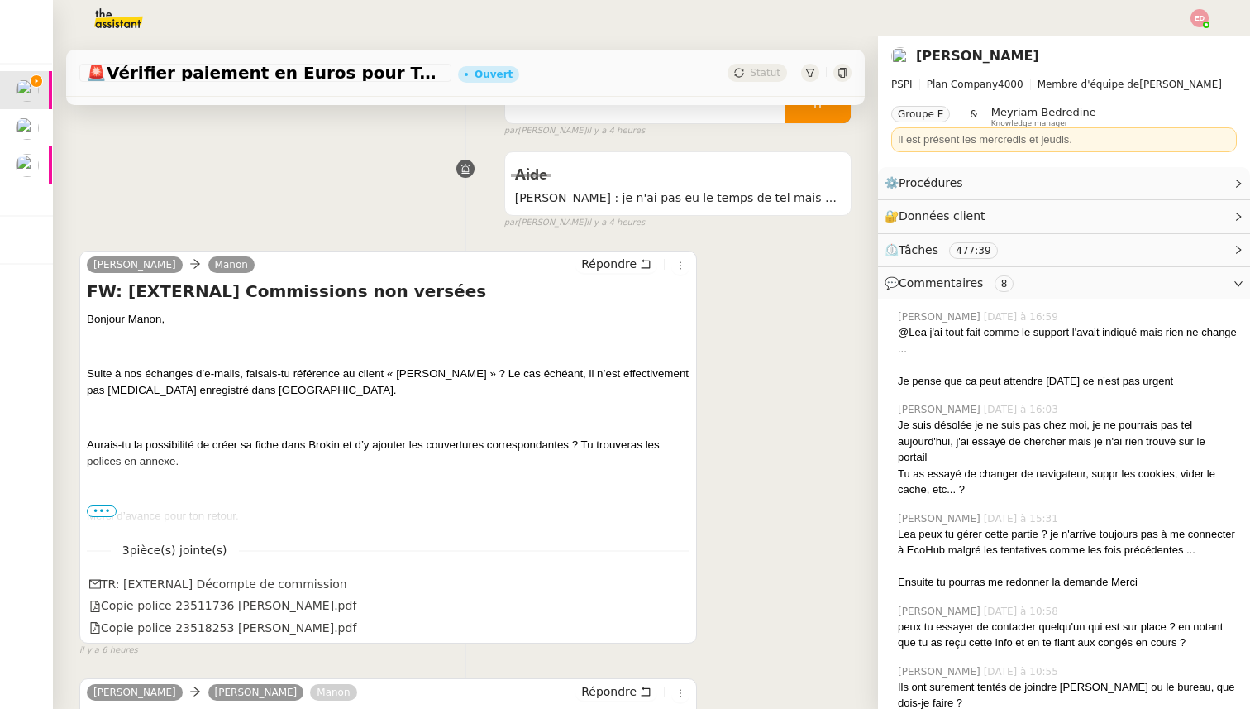
click at [104, 511] on span "•••" at bounding box center [102, 511] width 30 height 12
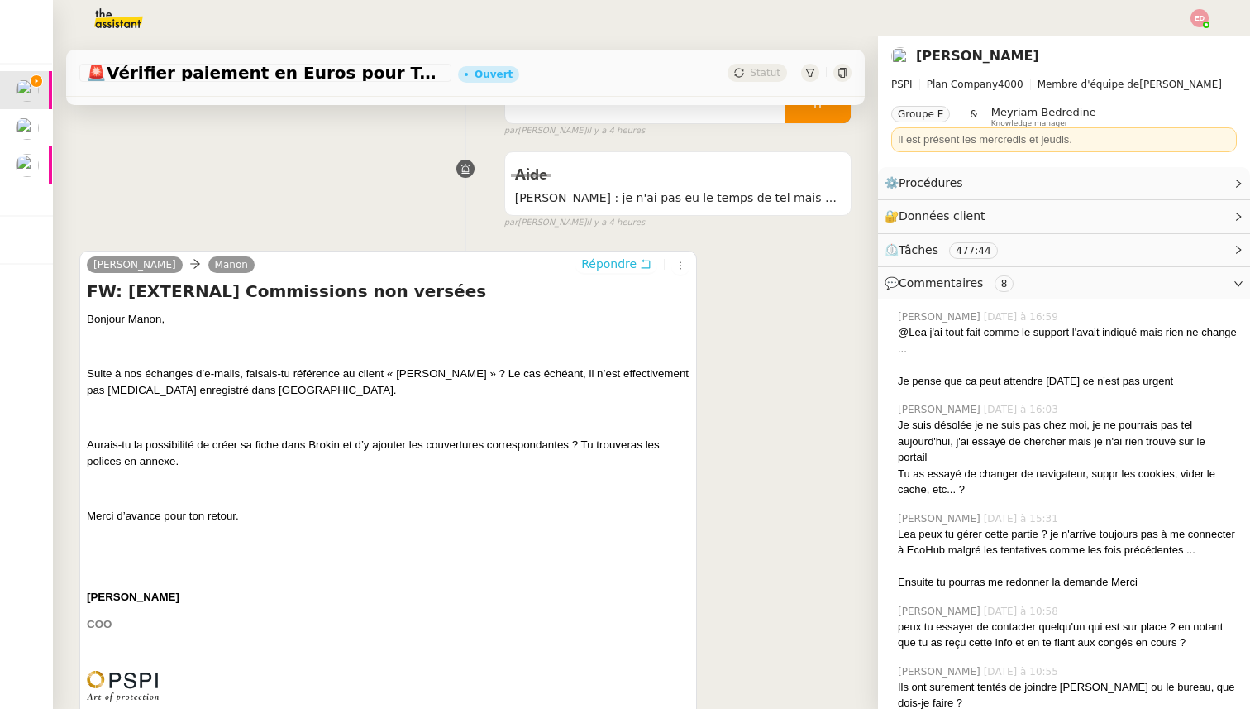
click at [608, 269] on span "Répondre" at bounding box center [608, 264] width 55 height 17
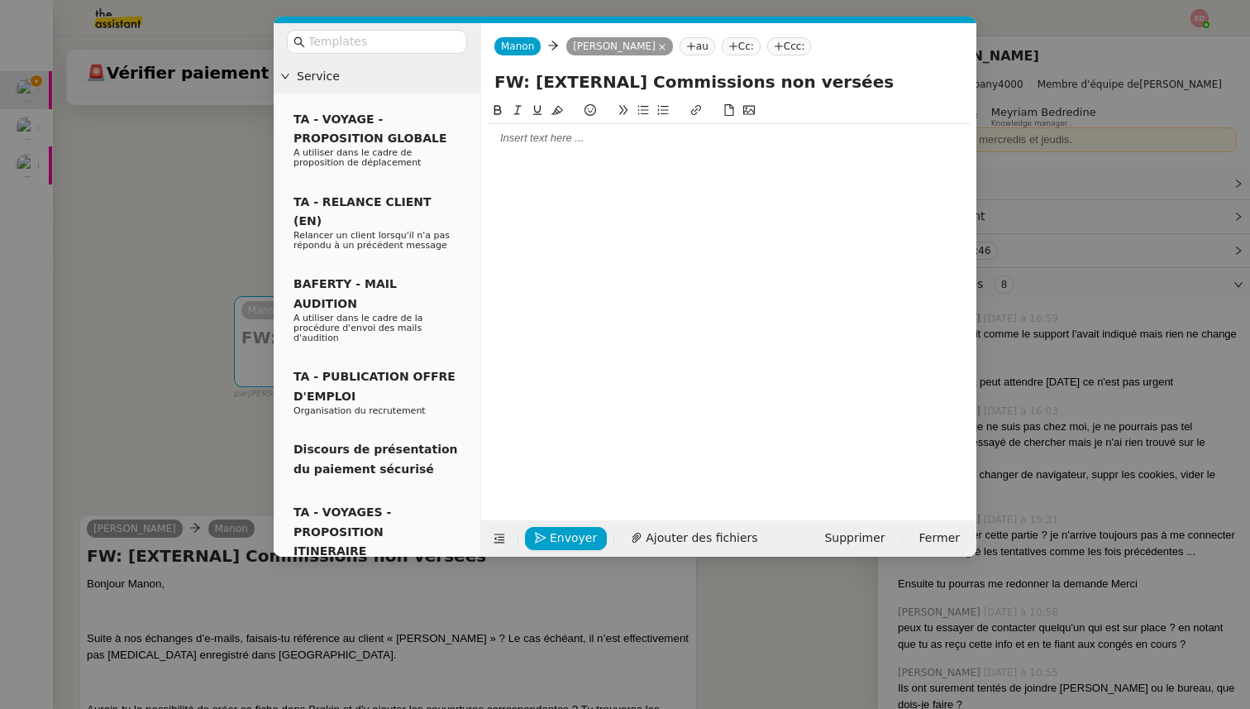
scroll to position [39, 0]
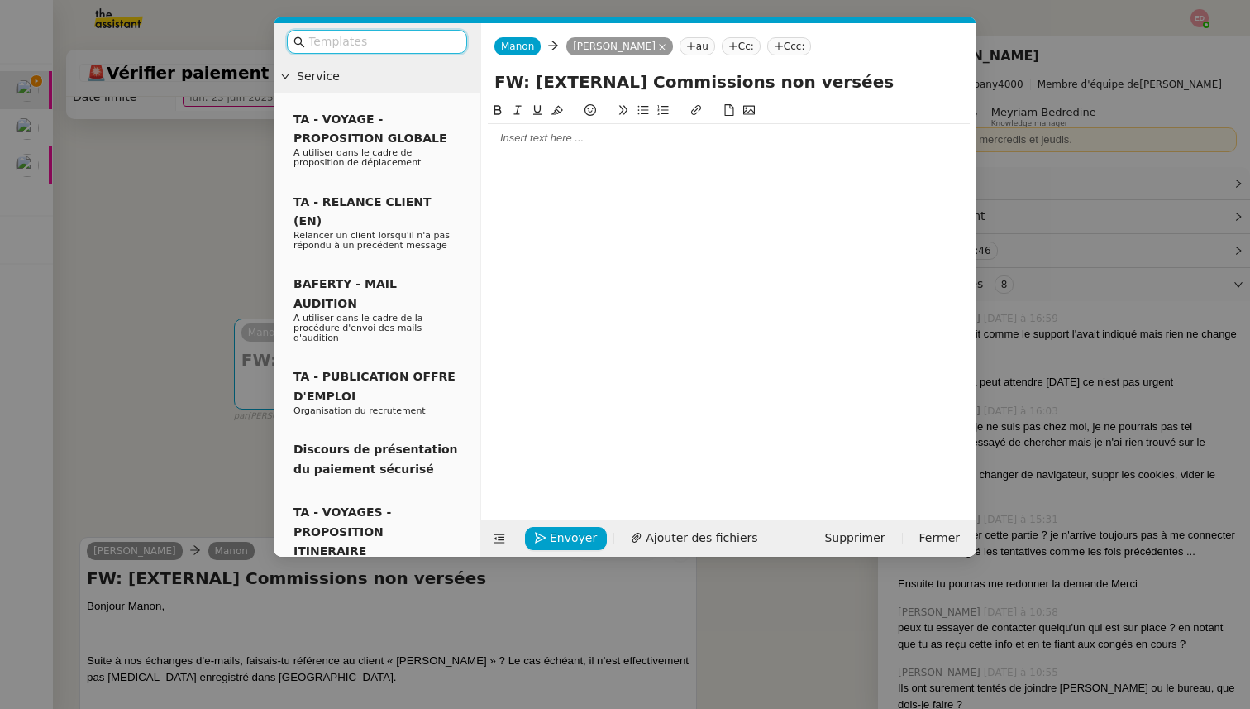
click at [509, 127] on div at bounding box center [729, 138] width 482 height 28
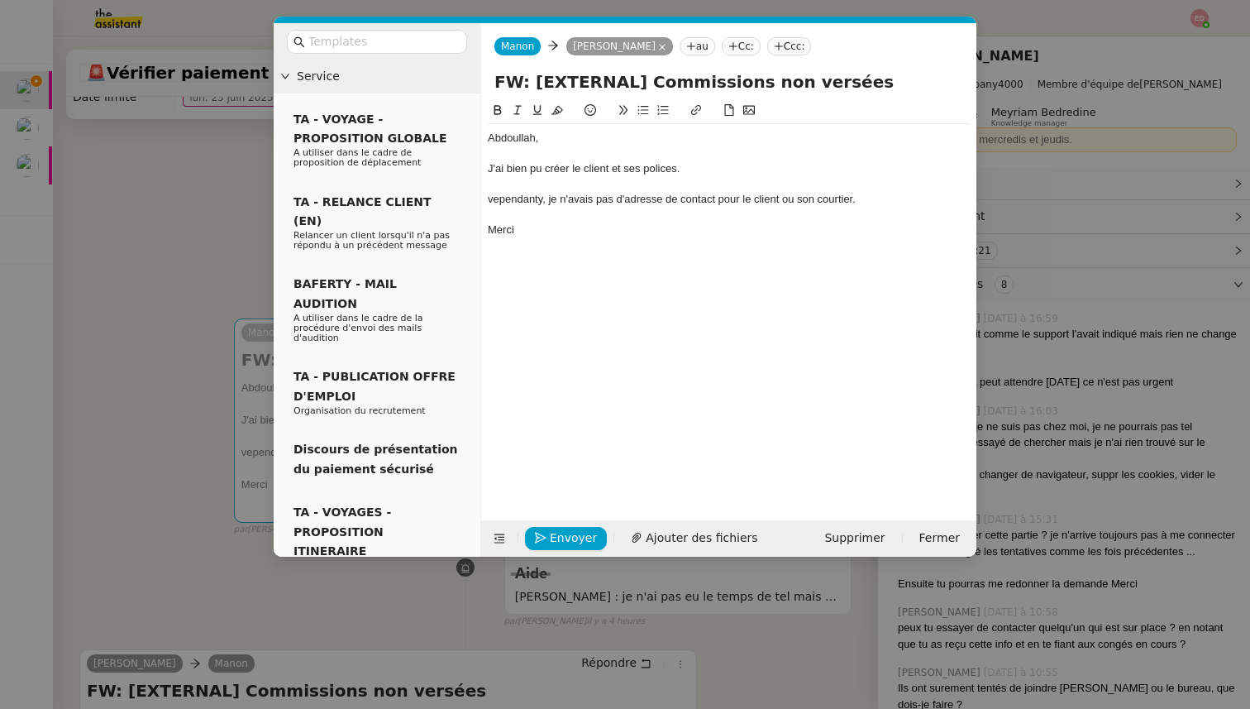
click at [530, 198] on div "vependanty, je n'avais pas d'adresse de contact pour le client ou son courtier." at bounding box center [729, 199] width 482 height 15
click at [0, 0] on lt-span "Cependant" at bounding box center [0, 0] width 0 height 0
click at [545, 535] on icon "button" at bounding box center [541, 538] width 12 height 12
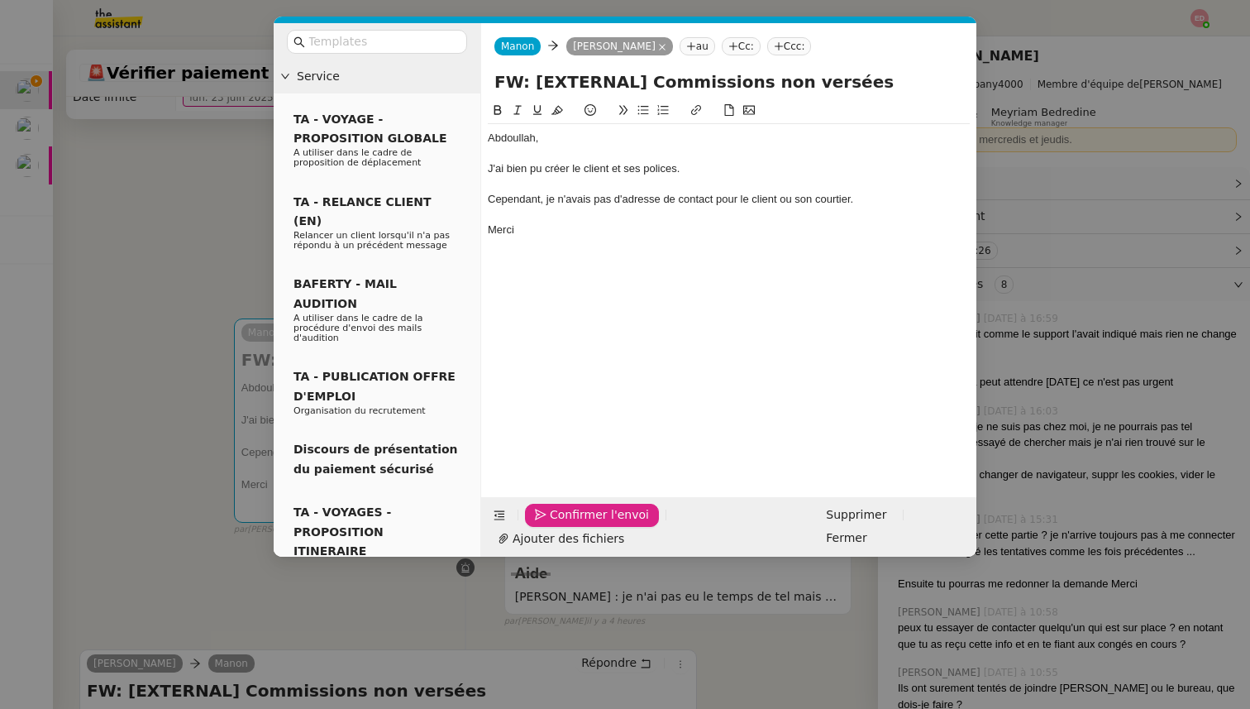
click at [545, 520] on icon "button" at bounding box center [541, 515] width 12 height 12
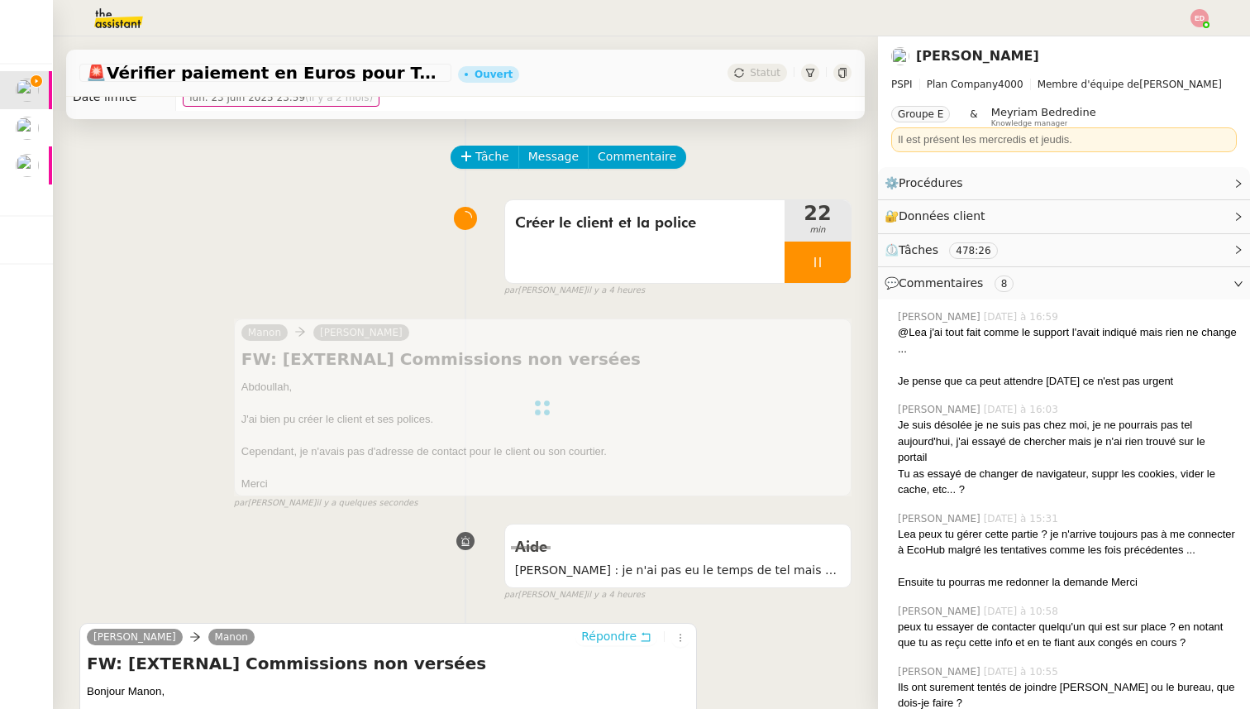
scroll to position [0, 0]
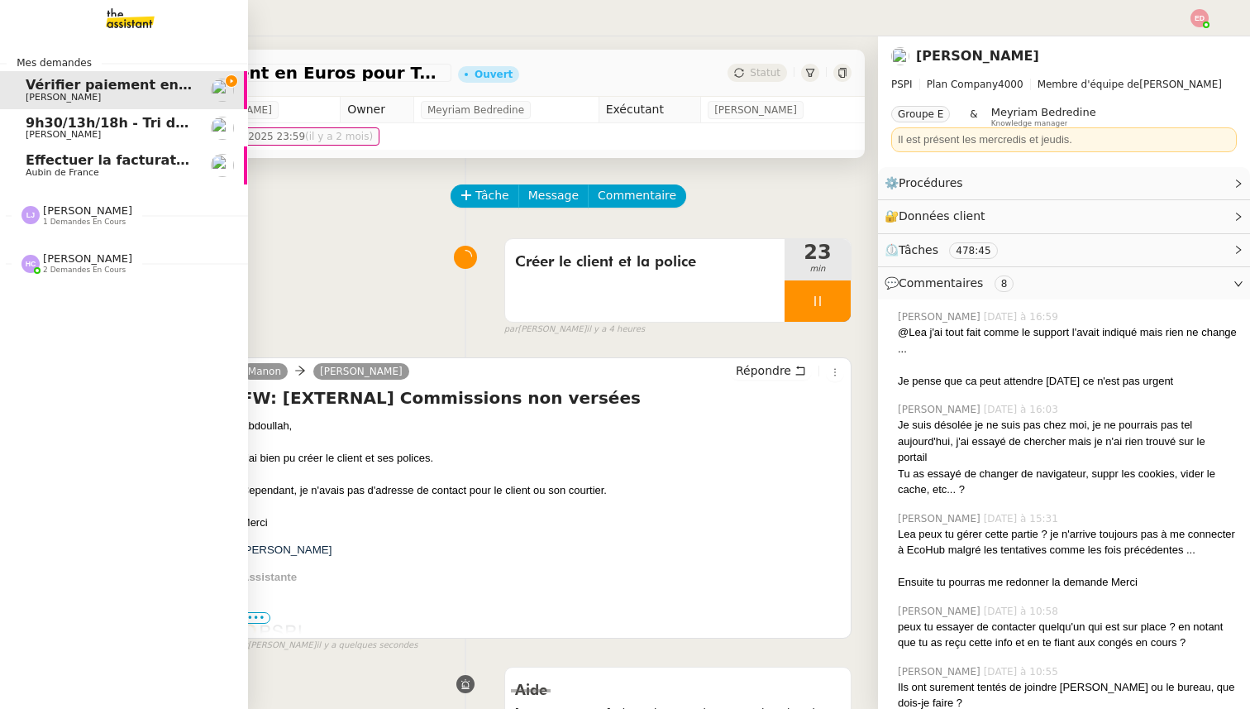
click at [72, 166] on span "Effectuer la facturation et classer les fichiers" at bounding box center [194, 160] width 337 height 16
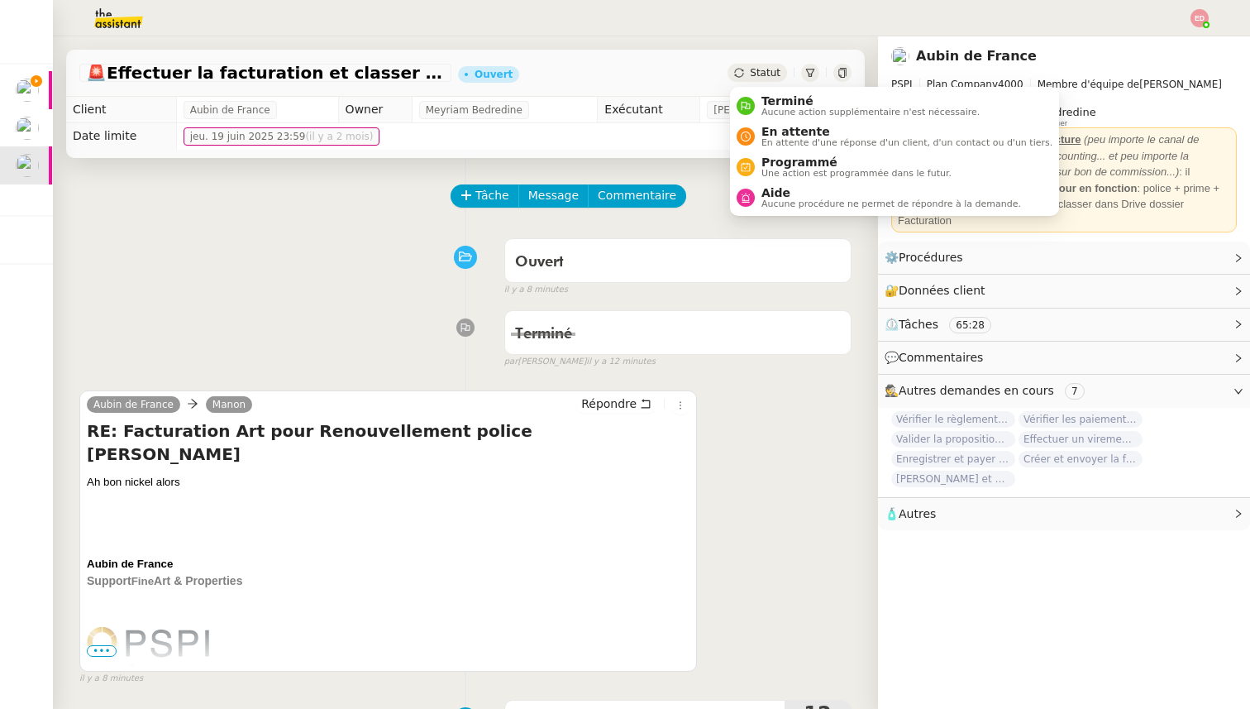
click at [752, 71] on span "Statut" at bounding box center [765, 73] width 31 height 12
click at [760, 94] on div "Terminé Aucune action supplémentaire n'est nécessaire." at bounding box center [867, 105] width 225 height 22
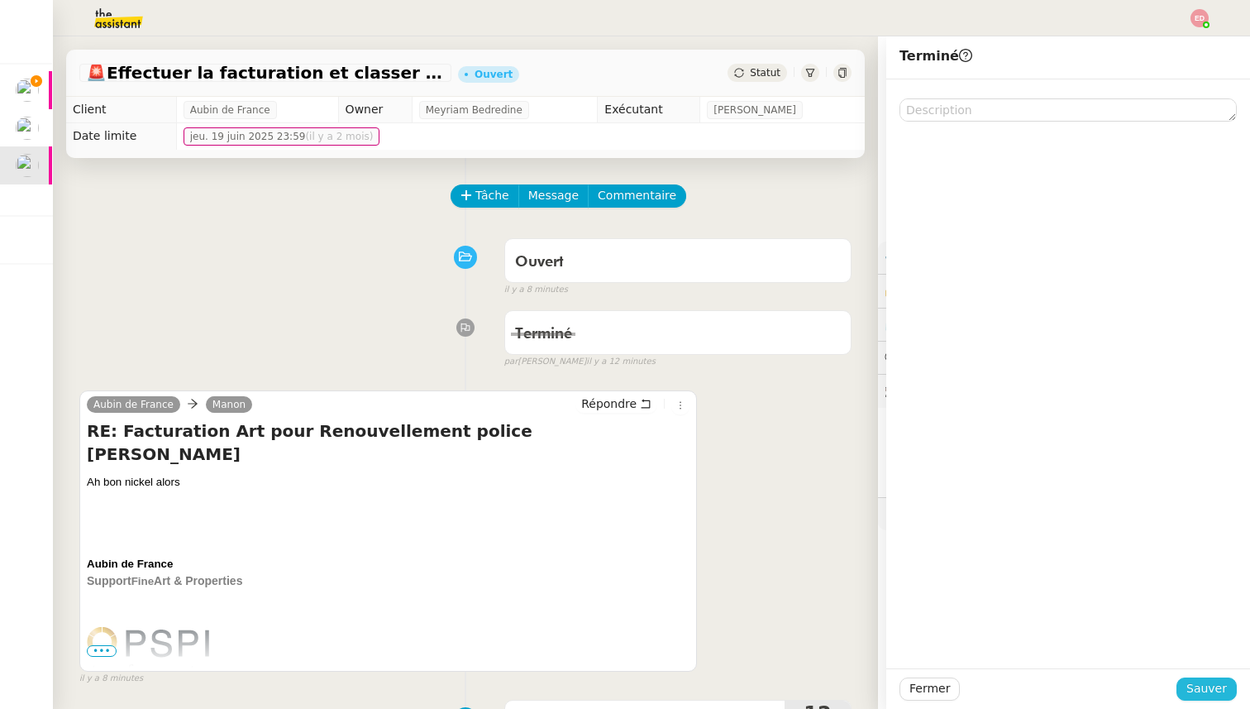
click at [1212, 682] on span "Sauver" at bounding box center [1207, 688] width 41 height 19
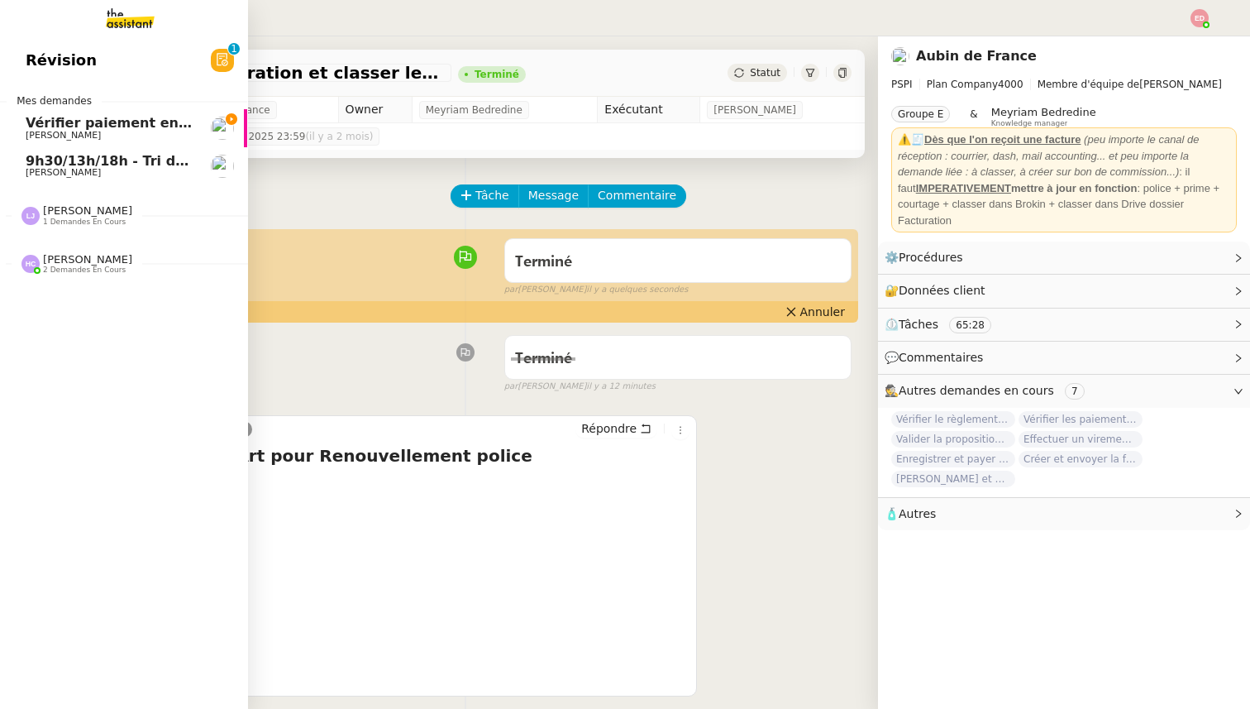
click at [59, 125] on span "Vérifier paiement en Euros pour Team2act" at bounding box center [183, 123] width 314 height 16
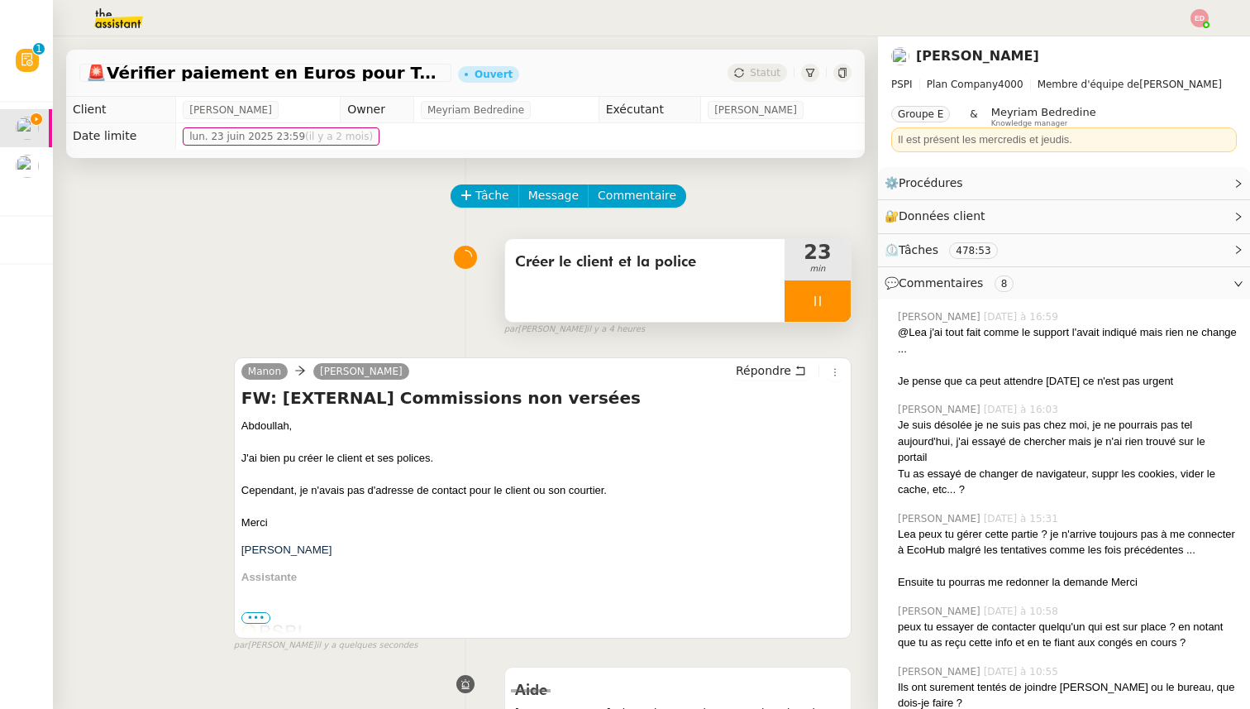
click at [827, 304] on div at bounding box center [818, 300] width 66 height 41
click at [828, 304] on icon at bounding box center [834, 300] width 13 height 13
click at [762, 69] on span "Statut" at bounding box center [765, 73] width 31 height 12
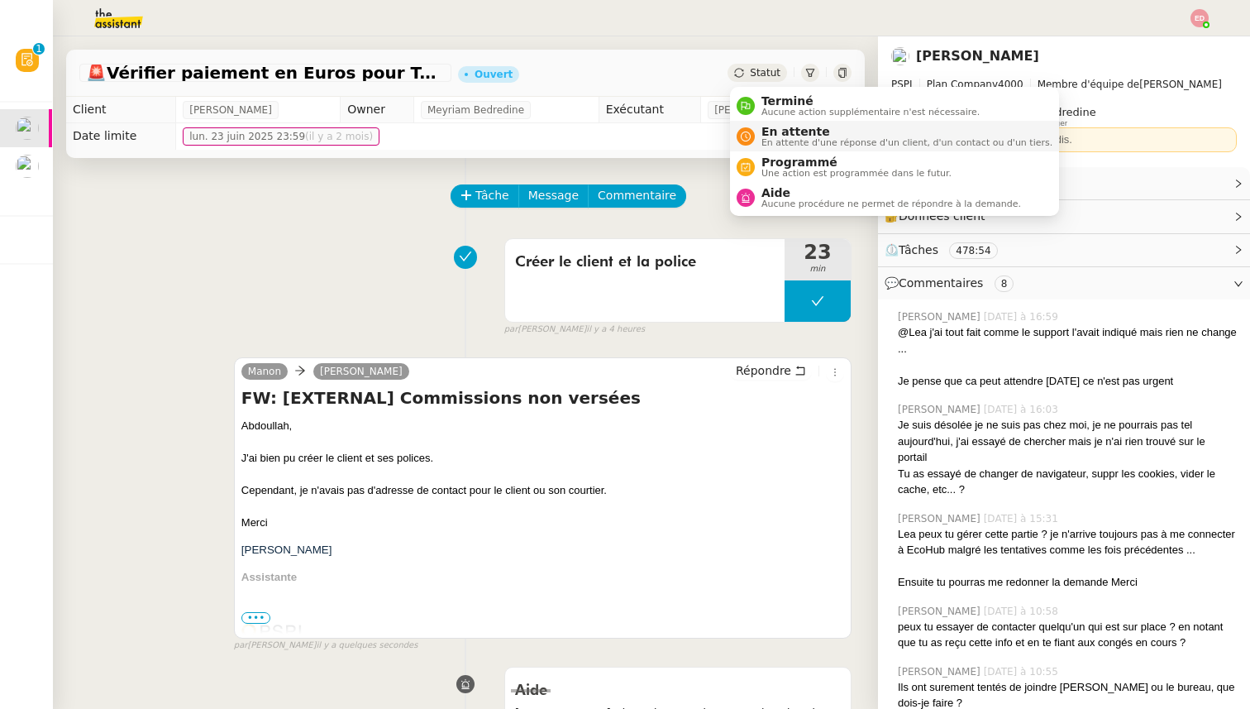
click at [787, 128] on span "En attente" at bounding box center [907, 131] width 291 height 13
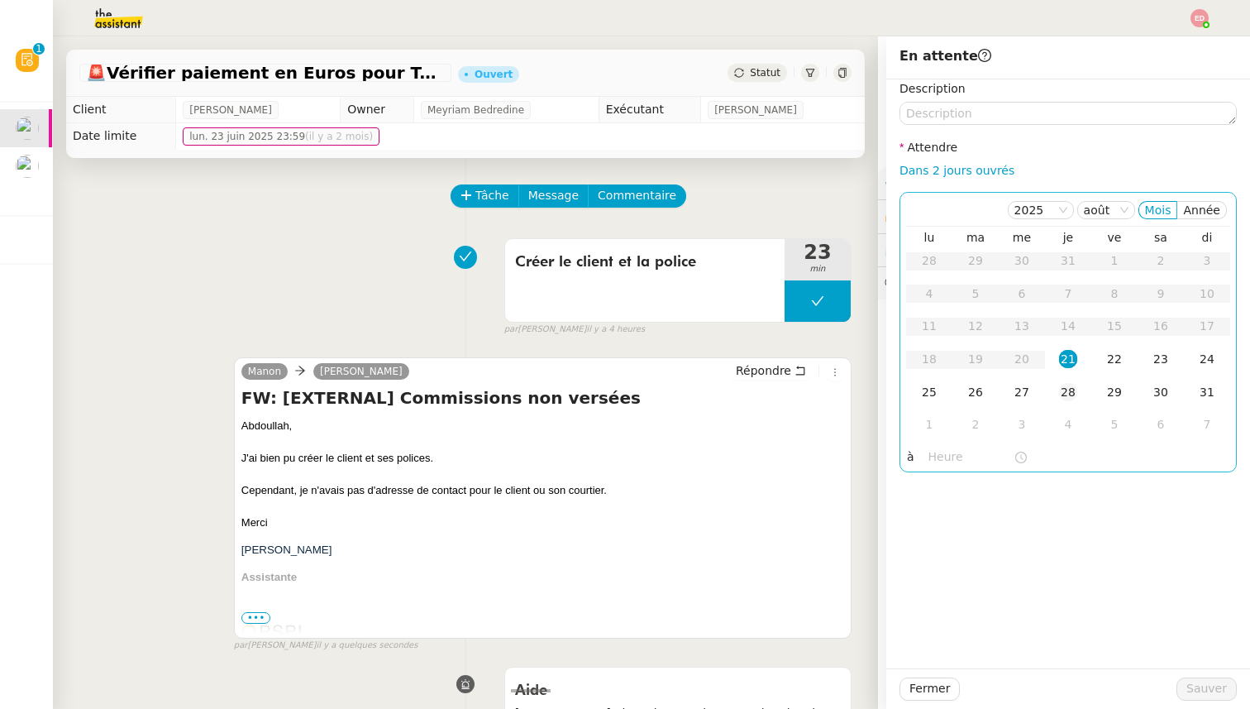
click at [1055, 388] on td "28" at bounding box center [1068, 392] width 46 height 33
click at [1207, 687] on span "Sauver" at bounding box center [1207, 688] width 41 height 19
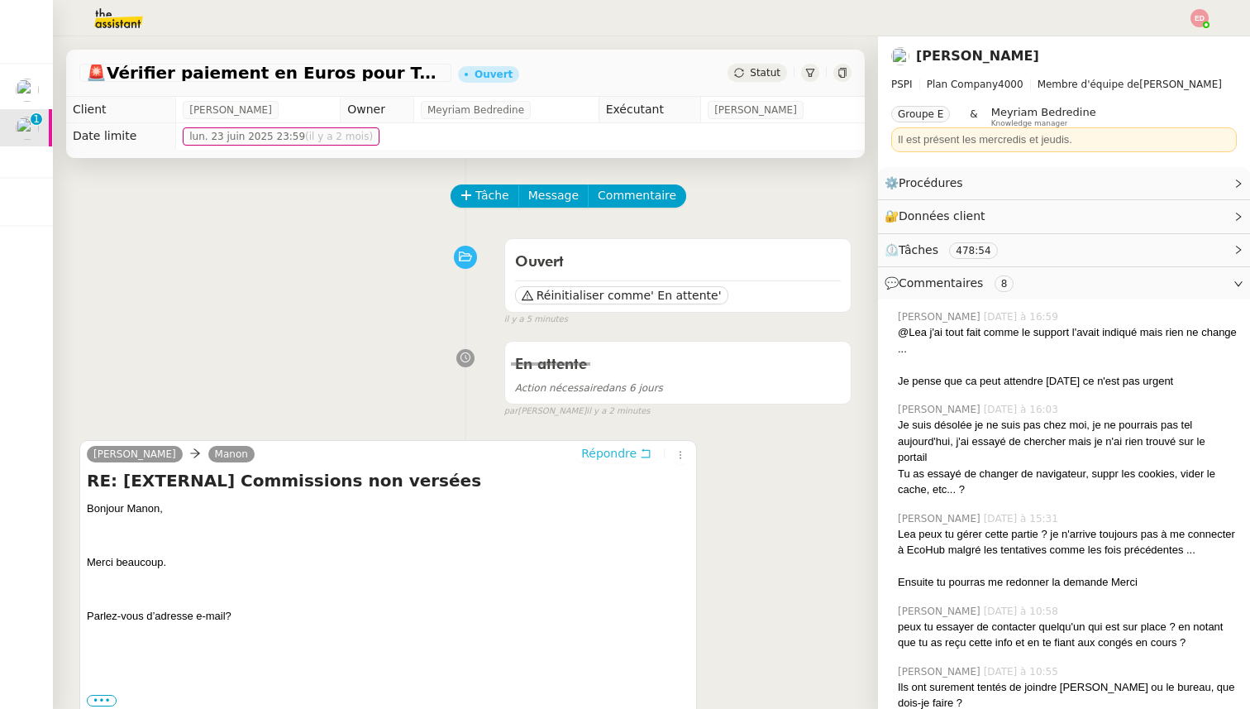
click at [624, 454] on span "Répondre" at bounding box center [608, 453] width 55 height 17
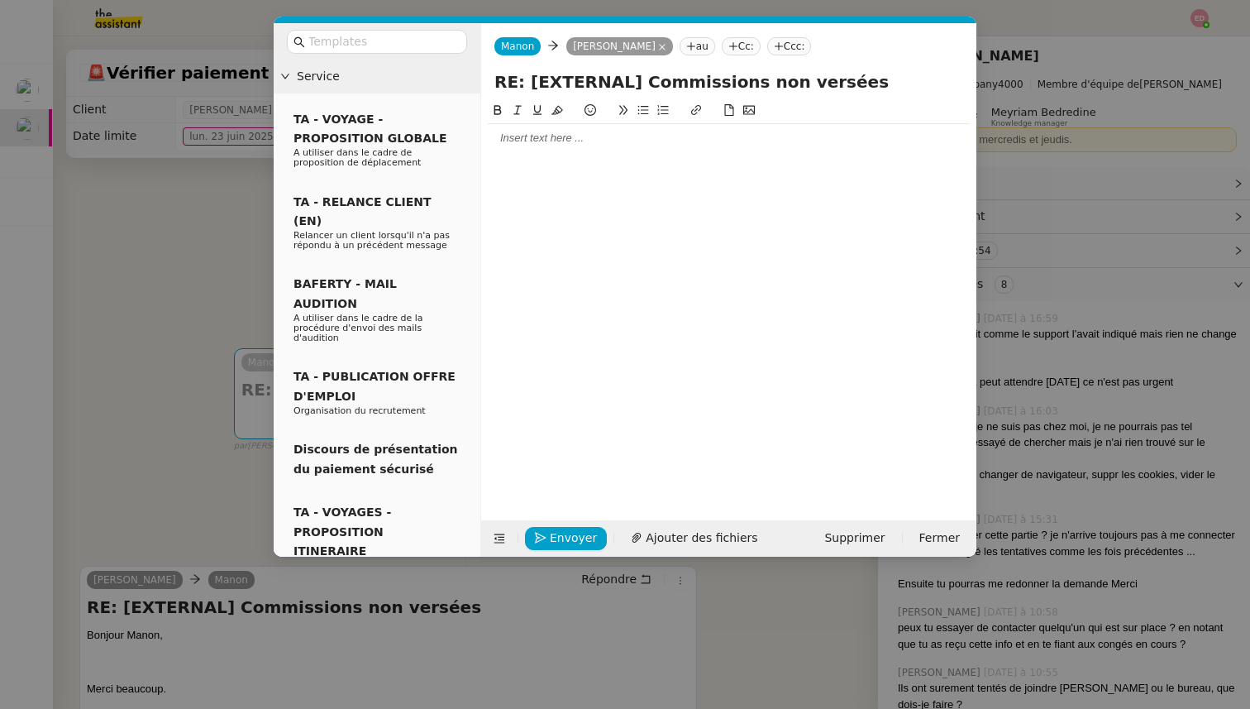
click at [506, 146] on div at bounding box center [729, 138] width 482 height 15
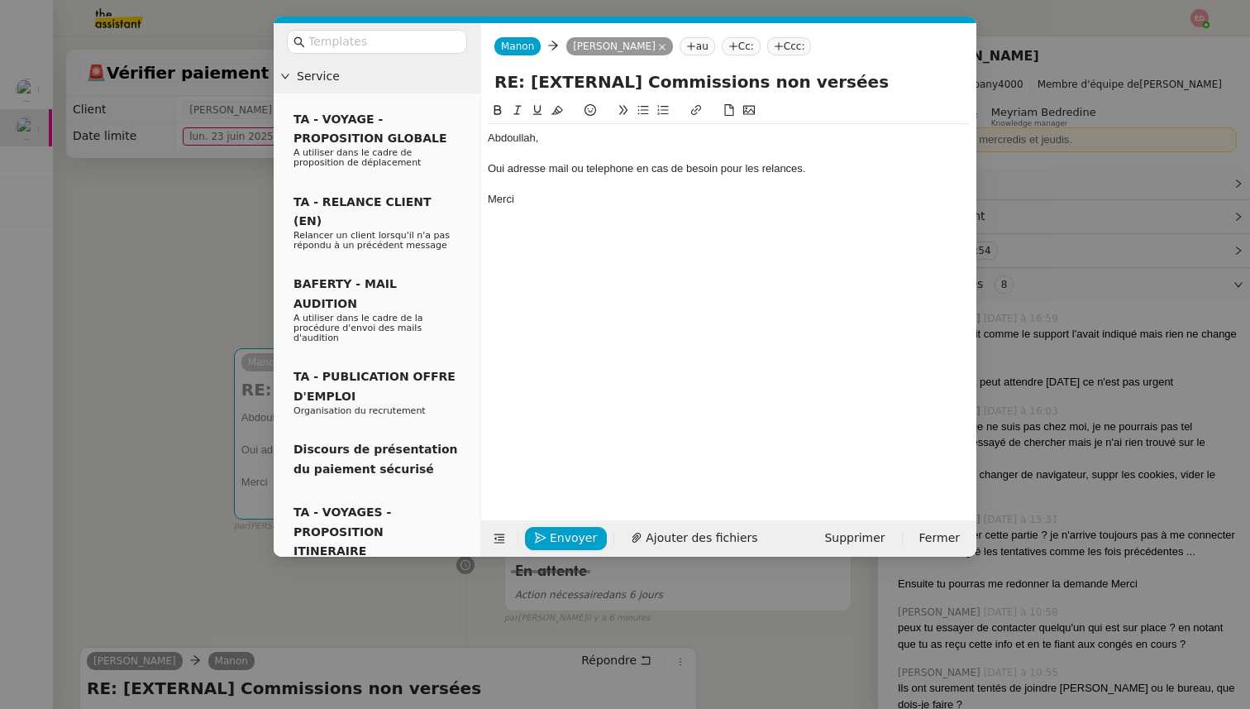
click at [605, 165] on div "Oui adresse mail ou telephone en cas de besoin pour les relances." at bounding box center [729, 168] width 482 height 15
click at [0, 0] on lt-span "téléphone" at bounding box center [0, 0] width 0 height 0
click at [545, 538] on icon "button" at bounding box center [541, 539] width 12 height 12
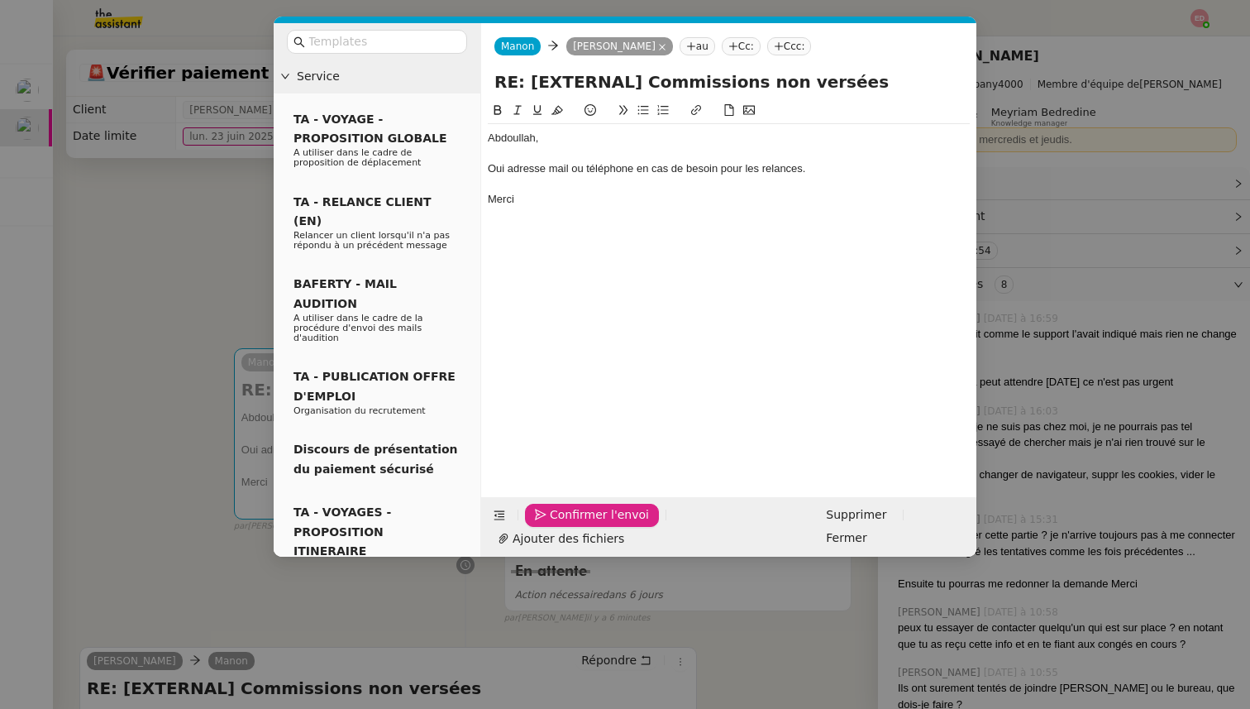
click at [545, 521] on icon "button" at bounding box center [541, 515] width 12 height 12
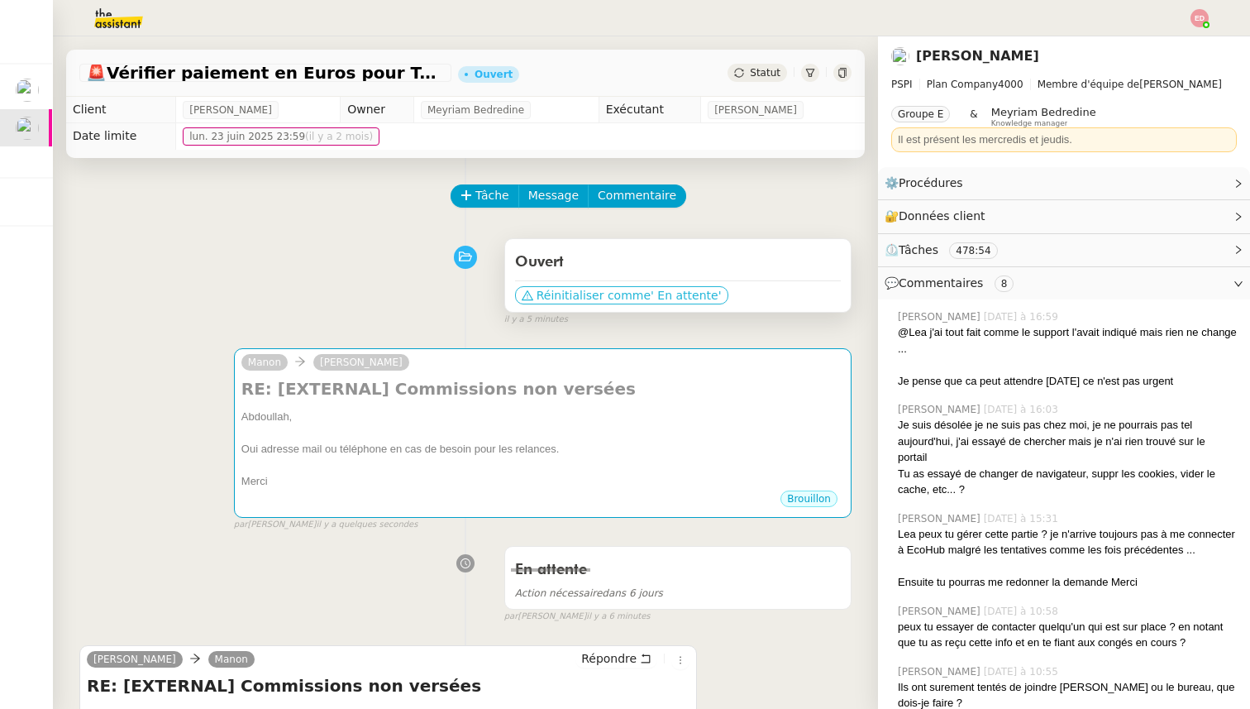
click at [651, 293] on span "' En attente'" at bounding box center [686, 295] width 70 height 17
